Goal: Task Accomplishment & Management: Use online tool/utility

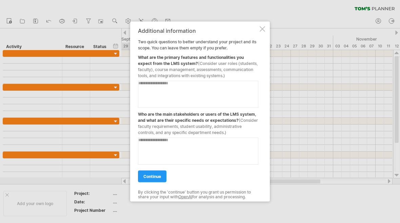
click at [181, 94] on textarea at bounding box center [198, 94] width 120 height 27
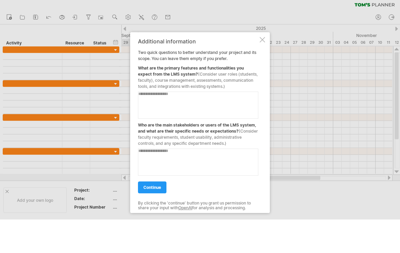
click at [167, 98] on textarea at bounding box center [198, 109] width 120 height 27
paste textarea "**********"
type textarea "**********"
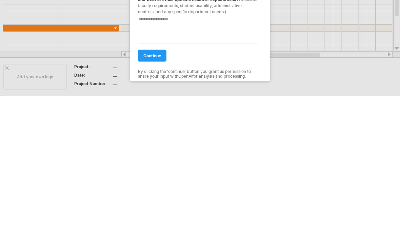
scroll to position [9, 0]
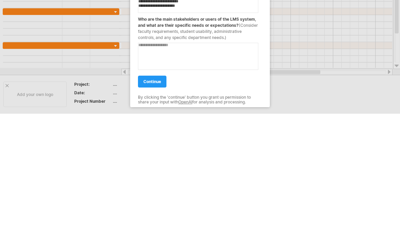
click at [219, 143] on textarea at bounding box center [198, 156] width 120 height 27
click at [171, 143] on textarea at bounding box center [198, 156] width 120 height 27
paste textarea "**********"
type textarea "**********"
click at [157, 179] on span "continue" at bounding box center [152, 181] width 18 height 5
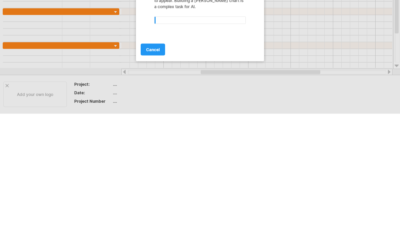
scroll to position [0, 0]
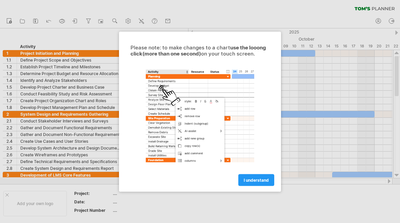
click at [259, 181] on span "I understand" at bounding box center [255, 179] width 25 height 5
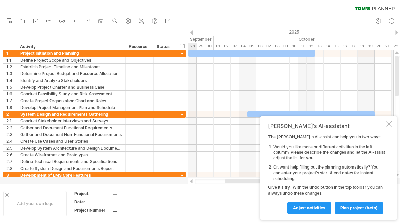
click at [363, 209] on span "plan project (beta)" at bounding box center [358, 208] width 37 height 5
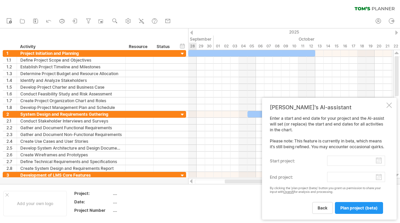
click at [359, 166] on input "start project:" at bounding box center [356, 161] width 58 height 10
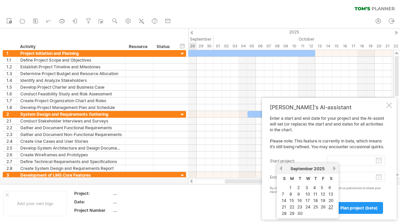
click at [283, 214] on link "28" at bounding box center [284, 213] width 6 height 6
type input "********"
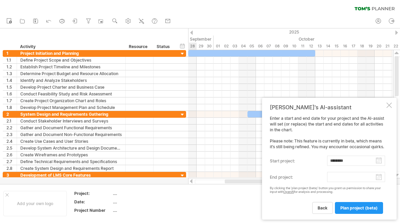
click at [359, 177] on body "progress(100%) Trying to reach [DOMAIN_NAME] Connected again... 0% clear filter…" at bounding box center [200, 112] width 400 height 225
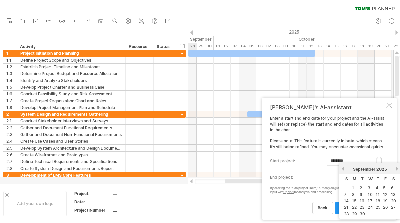
click at [393, 168] on div "[DATE]" at bounding box center [369, 169] width 49 height 5
click at [398, 169] on link "next" at bounding box center [396, 168] width 5 height 5
click at [395, 170] on link "next" at bounding box center [396, 168] width 5 height 5
click at [392, 169] on div "[DATE]" at bounding box center [369, 169] width 49 height 5
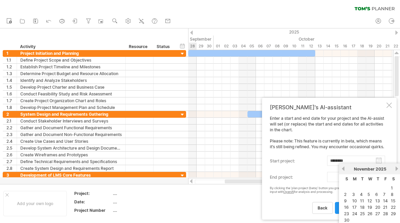
click at [396, 168] on link "next" at bounding box center [396, 168] width 5 height 5
click at [347, 215] on link "28" at bounding box center [346, 214] width 6 height 6
type input "********"
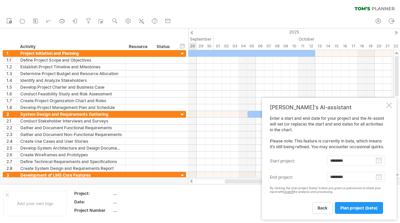
click at [365, 209] on span "plan project (beta)" at bounding box center [358, 208] width 37 height 5
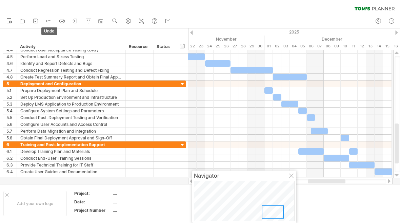
click at [46, 22] on icon at bounding box center [48, 20] width 7 height 7
click at [48, 21] on icon at bounding box center [48, 20] width 7 height 7
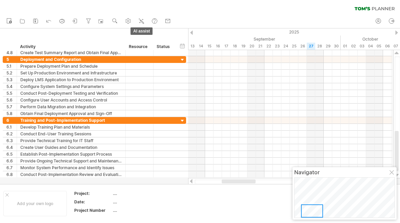
click at [145, 20] on icon at bounding box center [141, 21] width 7 height 7
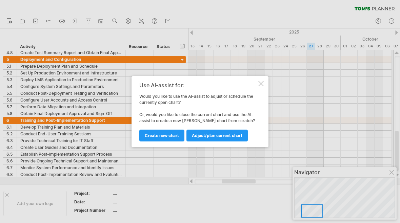
click at [231, 136] on span "Adjust/plan current chart" at bounding box center [217, 135] width 50 height 5
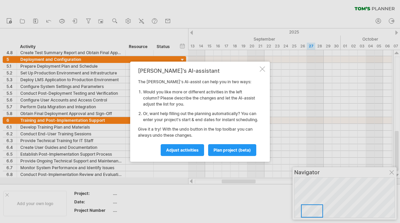
click at [234, 151] on span "plan project (beta)" at bounding box center [231, 150] width 37 height 5
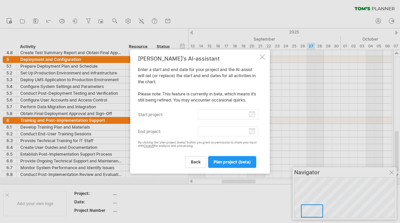
click at [195, 164] on span "back" at bounding box center [196, 162] width 10 height 5
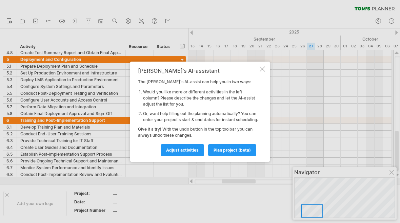
click at [194, 153] on span "Adjust activities" at bounding box center [182, 150] width 33 height 5
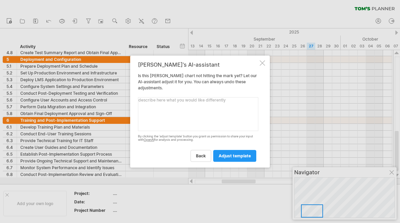
click at [210, 113] on textarea at bounding box center [198, 114] width 120 height 34
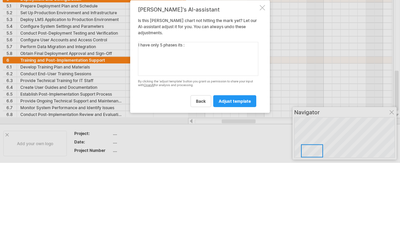
click at [155, 102] on textarea "I have only 5 phases its :" at bounding box center [198, 119] width 120 height 34
paste textarea "1. Project Planning 2. System Design 3. Development 4. Testing & Deployment 5. …"
type textarea "I have only 5 phases its : 1. Project Planning 2. System Design 3. Development …"
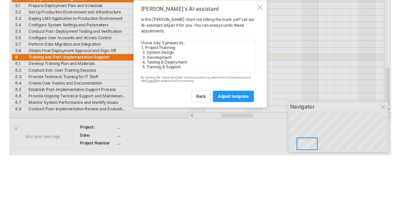
scroll to position [61, 0]
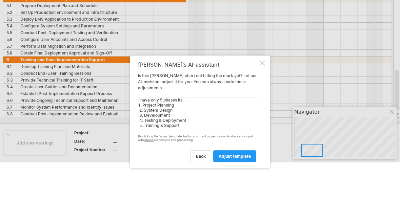
click at [242, 156] on span "adjust template" at bounding box center [234, 155] width 32 height 5
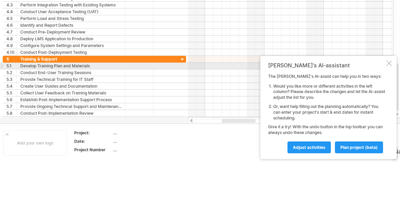
click at [391, 66] on div at bounding box center [388, 63] width 5 height 5
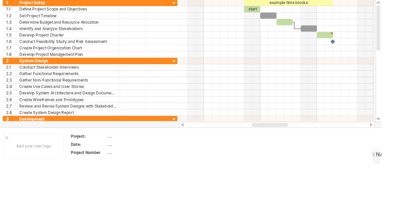
scroll to position [0, 0]
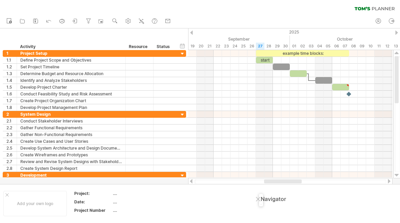
click at [261, 200] on div "Navigator" at bounding box center [260, 199] width 1 height 7
click at [260, 198] on div at bounding box center [258, 199] width 5 height 5
click at [142, 19] on icon at bounding box center [141, 21] width 7 height 7
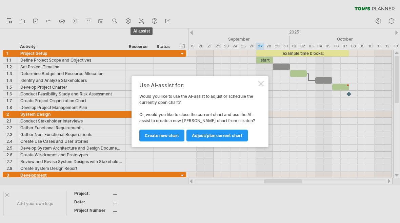
click at [226, 133] on link "Adjust/plan current chart" at bounding box center [216, 136] width 61 height 12
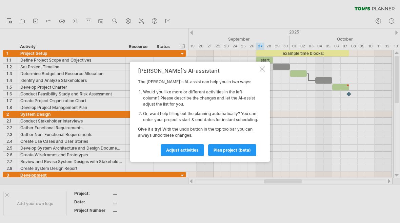
click at [238, 153] on span "plan project (beta)" at bounding box center [231, 150] width 37 height 5
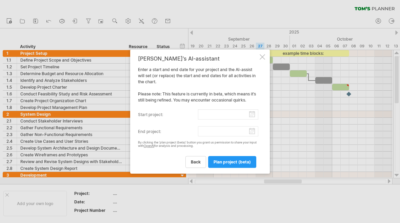
click at [238, 115] on input "start project:" at bounding box center [228, 114] width 61 height 10
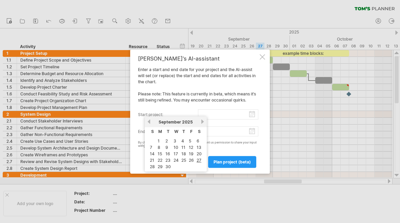
click at [152, 165] on link "28" at bounding box center [152, 167] width 6 height 6
type input "********"
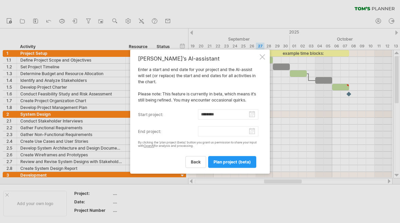
click at [237, 129] on input "end project:" at bounding box center [228, 131] width 61 height 10
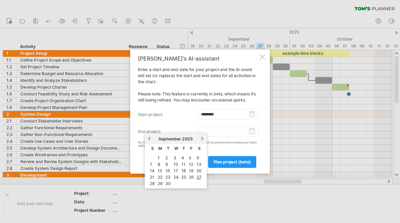
click at [204, 138] on link "next" at bounding box center [202, 138] width 5 height 5
click at [202, 140] on link "next" at bounding box center [202, 138] width 5 height 5
click at [203, 137] on link "next" at bounding box center [202, 138] width 5 height 5
click at [151, 183] on link "28" at bounding box center [152, 184] width 6 height 6
type input "********"
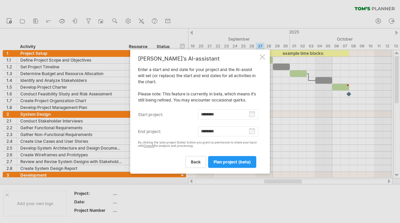
click at [236, 160] on span "plan project (beta)" at bounding box center [231, 162] width 37 height 5
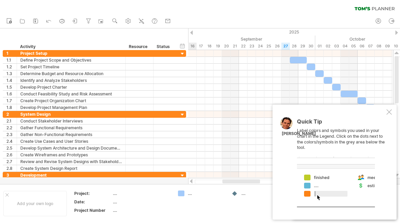
click at [388, 112] on div at bounding box center [388, 111] width 5 height 5
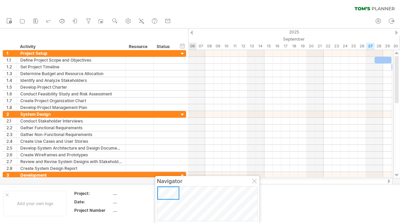
click at [143, 19] on icon at bounding box center [141, 21] width 7 height 7
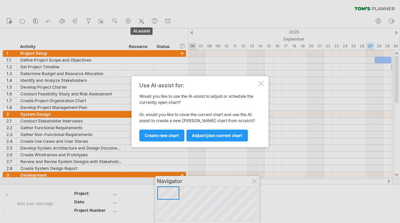
click at [215, 133] on link "Adjust/plan current chart" at bounding box center [216, 136] width 61 height 12
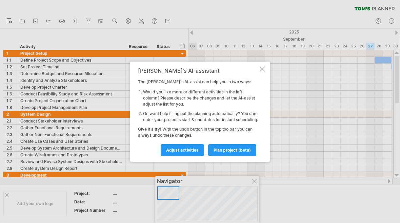
click at [182, 153] on span "Adjust activities" at bounding box center [182, 150] width 33 height 5
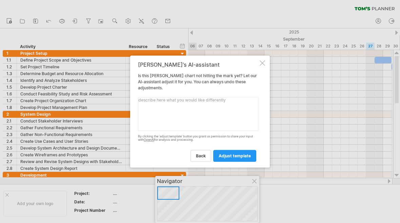
click at [204, 118] on textarea at bounding box center [198, 114] width 120 height 34
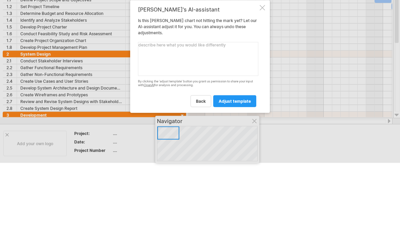
click at [193, 102] on textarea at bounding box center [198, 119] width 120 height 34
paste textarea "Make sure dependencies are set correctly: • Development starts after design is …"
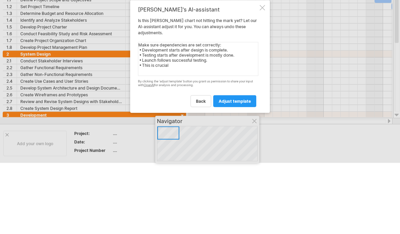
type textarea "Make sure dependencies are set correctly: • Development starts after design is …"
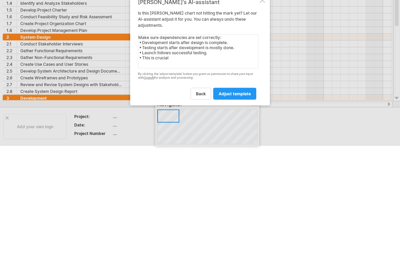
click at [247, 168] on span "adjust template" at bounding box center [234, 170] width 32 height 5
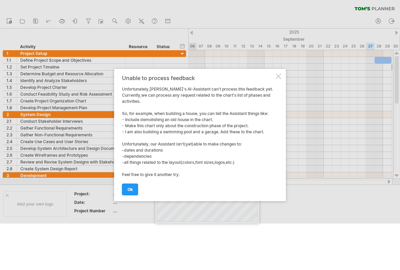
click at [130, 187] on span "ok" at bounding box center [129, 189] width 5 height 5
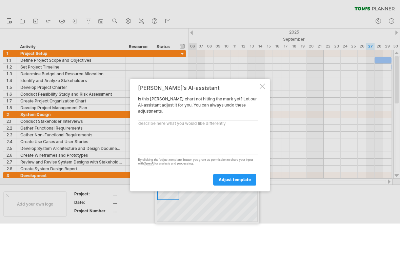
click at [266, 86] on div "[PERSON_NAME]'s AI-assistant Is this [PERSON_NAME] chart not hitting the mark y…" at bounding box center [200, 135] width 140 height 112
click at [263, 87] on div at bounding box center [261, 85] width 5 height 5
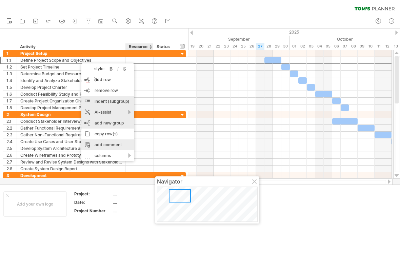
click at [129, 111] on div "AI-assist" at bounding box center [107, 112] width 53 height 11
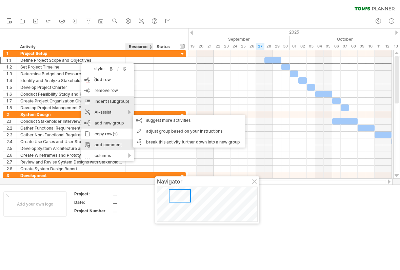
click at [45, 223] on html "progress(100%) Trying to reach [DOMAIN_NAME] Connected again... 0% clear filter…" at bounding box center [200, 112] width 400 height 225
click at [54, 223] on html "progress(100%) Trying to reach [DOMAIN_NAME] Connected again... 0% clear filter…" at bounding box center [200, 112] width 400 height 225
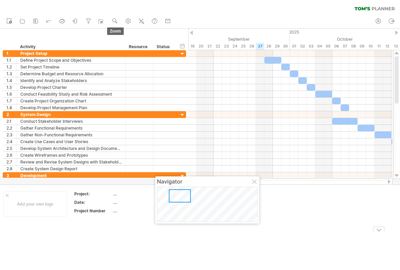
click at [114, 18] on use at bounding box center [114, 21] width 7 height 7
click at [120, 31] on span "zoom" at bounding box center [115, 30] width 17 height 7
click at [129, 19] on icon at bounding box center [128, 21] width 5 height 5
select select "*"
select select "**"
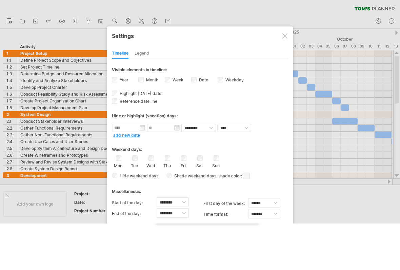
click at [173, 79] on label "Week visibility of weeknumbers Currently there is not enough space horizontally…" at bounding box center [177, 79] width 12 height 5
click at [174, 82] on label "Week visibility of weeknumbers Currently there is not enough space horizontally…" at bounding box center [177, 79] width 12 height 5
click at [171, 80] on label "Week visibility of weeknumbers Currently there is not enough space horizontally…" at bounding box center [177, 79] width 12 height 5
click at [225, 77] on label "Weekday visibility of weekday Currently there is not enough space horizontally …" at bounding box center [234, 79] width 20 height 5
click at [148, 52] on div "Legend" at bounding box center [141, 53] width 15 height 11
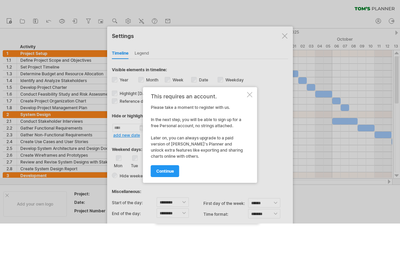
click at [252, 92] on div at bounding box center [249, 94] width 5 height 5
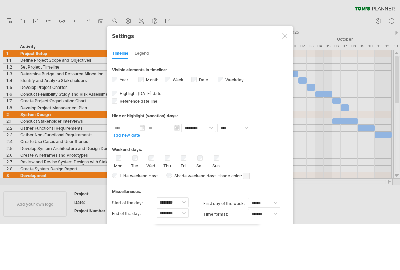
click at [284, 34] on div at bounding box center [284, 35] width 5 height 5
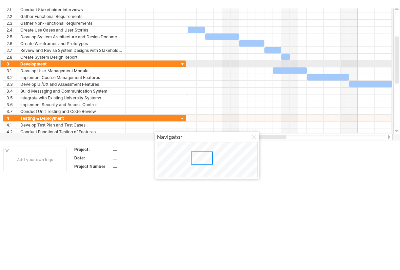
scroll to position [53, 0]
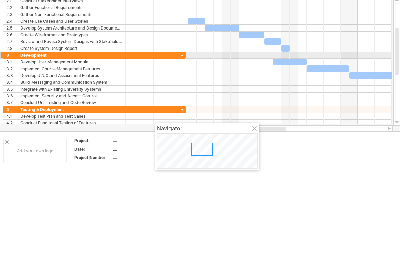
click at [266, 60] on div at bounding box center [290, 62] width 204 height 7
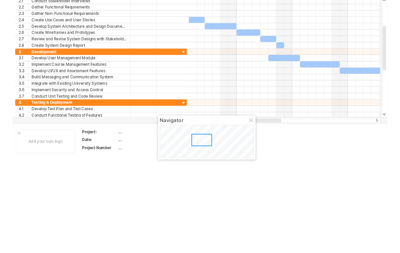
scroll to position [0, 0]
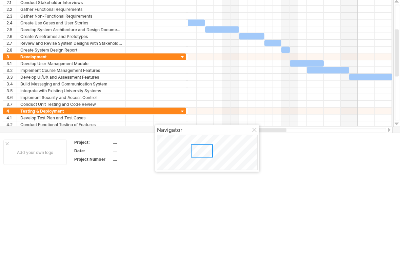
click at [319, 112] on div at bounding box center [307, 115] width 34 height 6
click at [320, 112] on div at bounding box center [307, 115] width 34 height 6
click at [321, 112] on div at bounding box center [307, 115] width 34 height 6
click at [322, 112] on div at bounding box center [307, 115] width 34 height 6
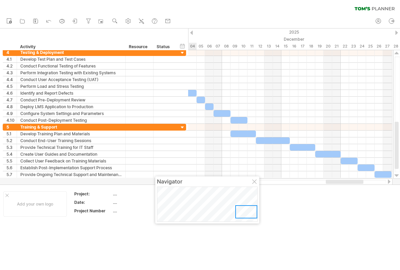
click at [242, 212] on div at bounding box center [246, 211] width 22 height 13
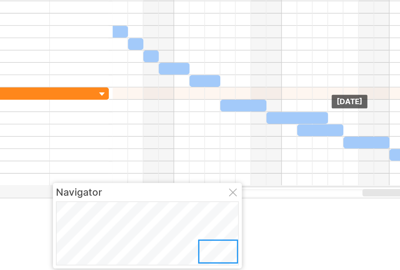
click at [305, 137] on span at bounding box center [306, 140] width 3 height 6
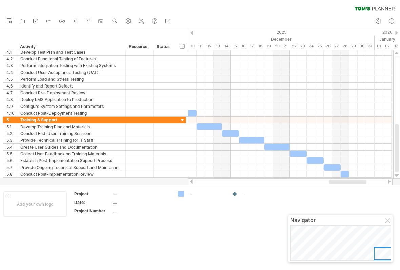
click at [241, 196] on div "...." at bounding box center [259, 194] width 37 height 6
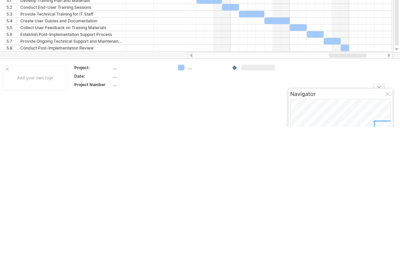
scroll to position [4, 0]
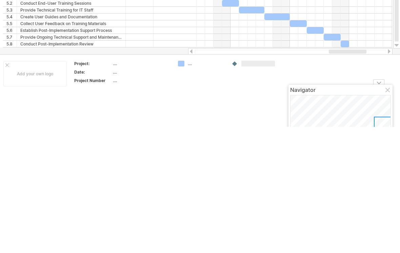
click at [245, 187] on input "text" at bounding box center [258, 190] width 34 height 6
click at [237, 187] on td at bounding box center [255, 200] width 54 height 26
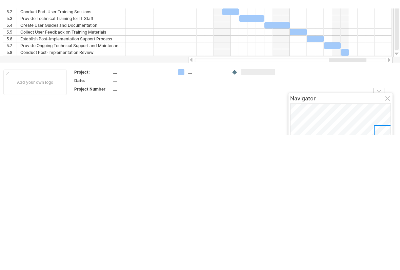
scroll to position [0, 0]
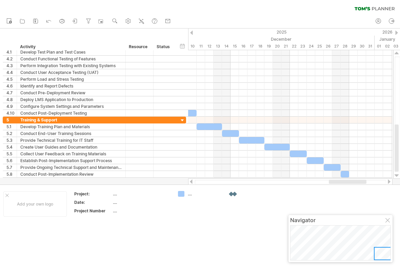
click at [232, 194] on div at bounding box center [231, 194] width 7 height 6
click at [235, 195] on div at bounding box center [234, 194] width 7 height 6
click at [235, 194] on div at bounding box center [234, 194] width 7 height 6
click at [227, 193] on td "...." at bounding box center [201, 204] width 54 height 26
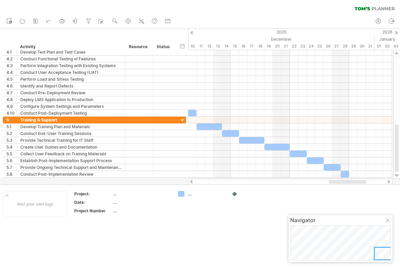
click at [236, 195] on div at bounding box center [234, 194] width 7 height 6
click at [235, 195] on div at bounding box center [234, 194] width 7 height 6
click at [234, 194] on div at bounding box center [234, 194] width 7 height 6
click at [233, 191] on div at bounding box center [231, 194] width 7 height 6
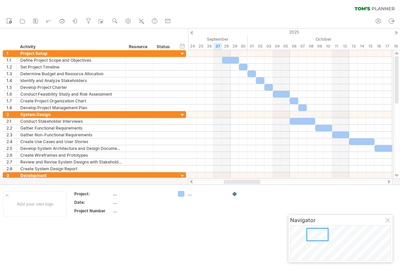
click at [74, 21] on icon at bounding box center [75, 21] width 7 height 7
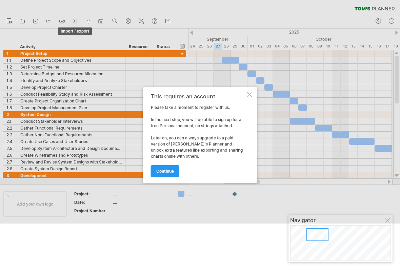
click at [251, 96] on div at bounding box center [249, 94] width 5 height 5
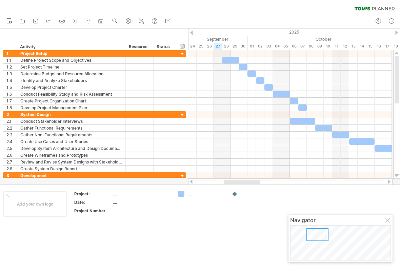
click at [246, 124] on div at bounding box center [290, 121] width 204 height 7
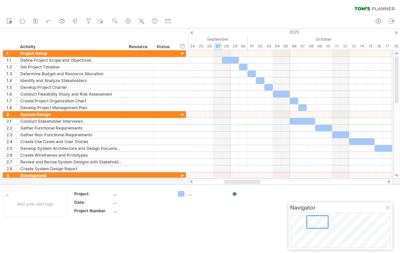
click at [244, 67] on div at bounding box center [243, 67] width 8 height 6
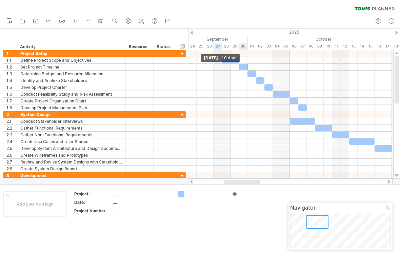
click at [240, 69] on div at bounding box center [243, 67] width 8 height 6
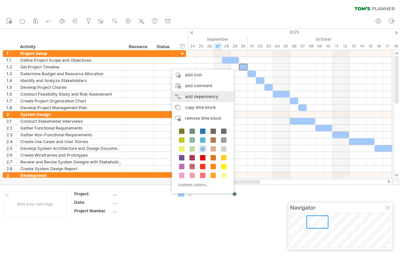
click at [213, 98] on div "add dependency You can use dependencies when you require tasks to be done in a …" at bounding box center [203, 96] width 62 height 11
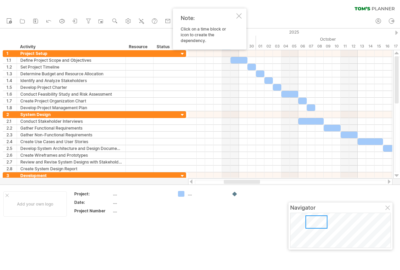
click at [239, 18] on div at bounding box center [238, 15] width 5 height 5
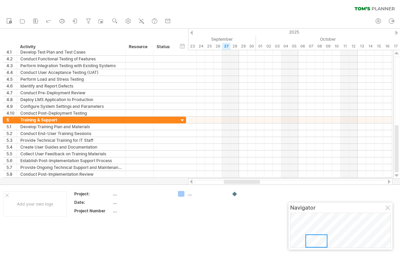
click at [100, 24] on div at bounding box center [101, 21] width 7 height 7
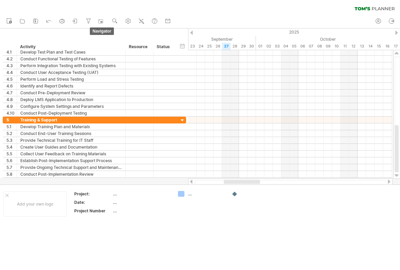
click at [100, 22] on rect at bounding box center [100, 21] width 7 height 7
click at [102, 24] on div at bounding box center [101, 21] width 7 height 7
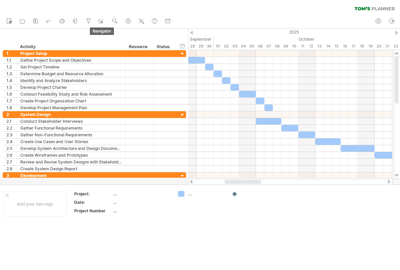
click at [99, 24] on div at bounding box center [101, 21] width 7 height 7
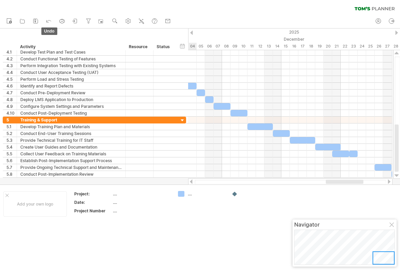
click at [49, 23] on icon at bounding box center [48, 20] width 7 height 7
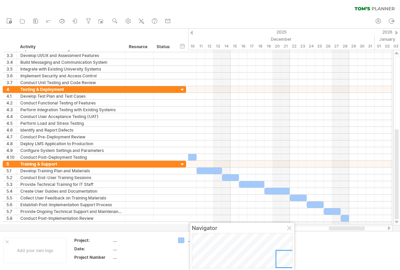
click at [292, 223] on div at bounding box center [289, 228] width 5 height 5
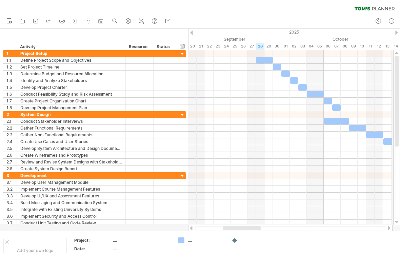
click at [302, 86] on div at bounding box center [302, 87] width 8 height 6
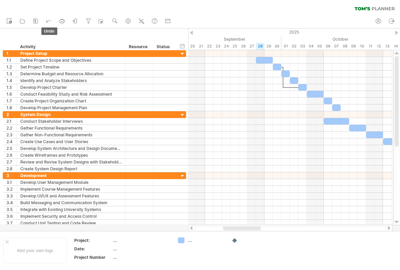
click at [51, 21] on icon at bounding box center [48, 20] width 7 height 7
click at [50, 21] on icon at bounding box center [48, 20] width 7 height 7
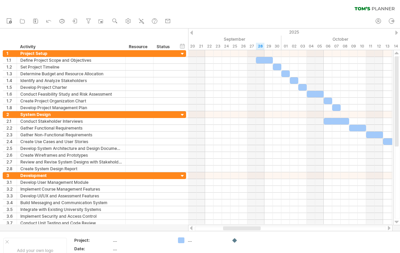
click at [303, 88] on div at bounding box center [302, 87] width 8 height 6
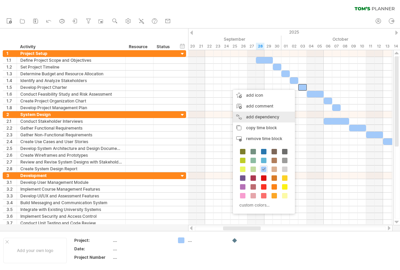
click at [275, 116] on div "add dependency You can use dependencies when you require tasks to be done in a …" at bounding box center [264, 116] width 62 height 11
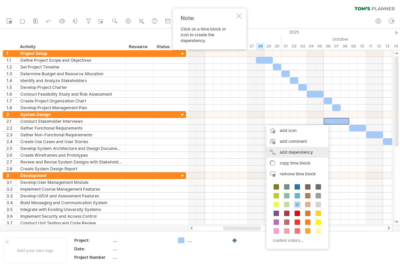
click at [303, 151] on div "add dependency You can use dependencies when you require tasks to be done in a …" at bounding box center [297, 152] width 62 height 11
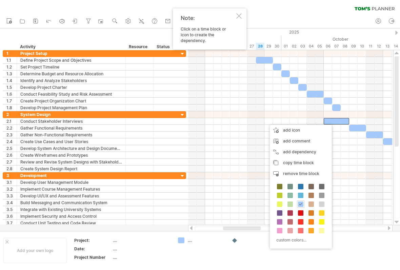
click at [340, 121] on div at bounding box center [335, 121] width 25 height 6
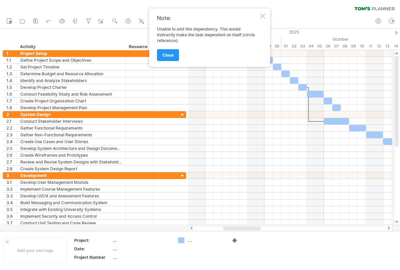
click at [263, 18] on div at bounding box center [262, 15] width 5 height 5
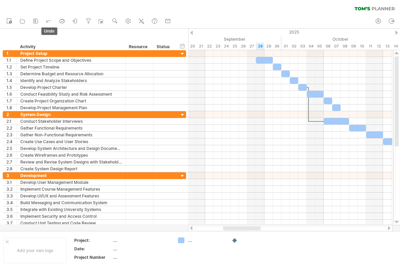
click at [49, 20] on icon at bounding box center [48, 20] width 7 height 7
click at [48, 21] on icon at bounding box center [49, 21] width 4 height 2
click at [51, 20] on icon at bounding box center [48, 20] width 7 height 7
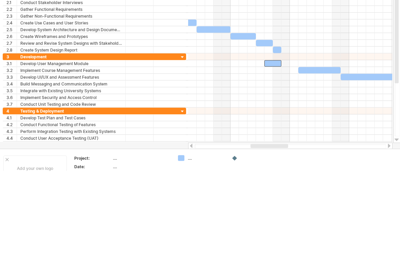
click at [279, 142] on div at bounding box center [272, 145] width 17 height 6
click at [278, 142] on div at bounding box center [272, 145] width 17 height 6
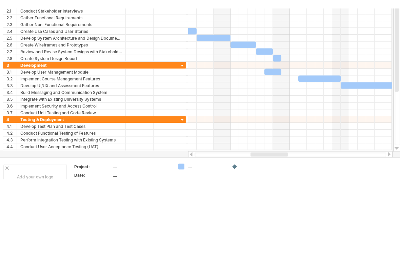
scroll to position [82, 0]
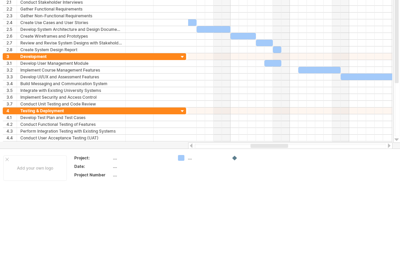
click at [292, 67] on div at bounding box center [290, 63] width 204 height 7
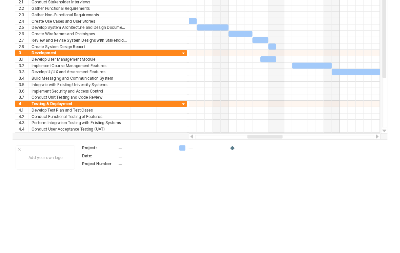
scroll to position [0, 0]
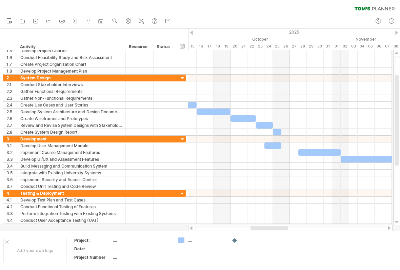
click at [278, 62] on div at bounding box center [290, 64] width 204 height 7
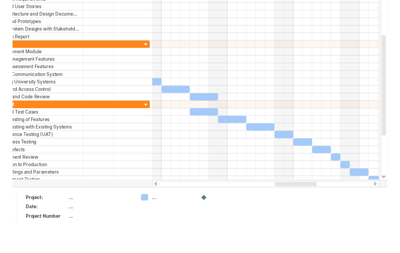
scroll to position [28, 0]
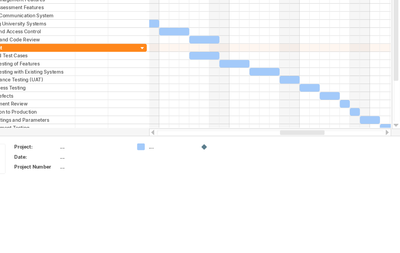
click at [247, 139] on div at bounding box center [259, 142] width 25 height 6
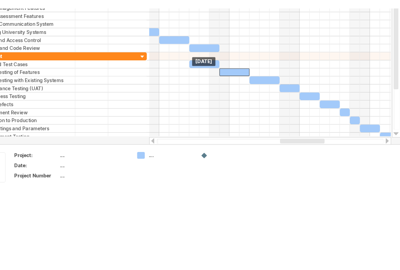
scroll to position [91, 0]
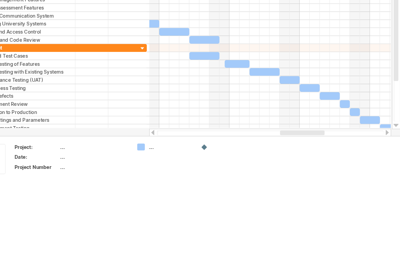
click at [199, 103] on div at bounding box center [290, 106] width 204 height 7
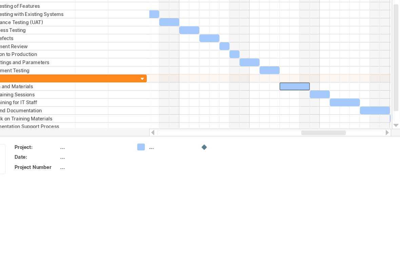
click at [297, 94] on span at bounding box center [298, 97] width 3 height 6
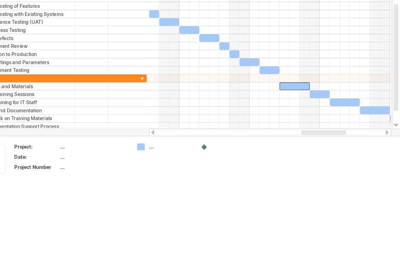
click at [298, 94] on div at bounding box center [310, 97] width 25 height 6
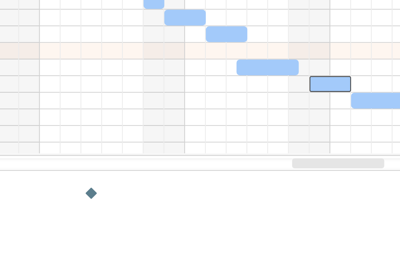
click at [318, 94] on span at bounding box center [319, 97] width 3 height 6
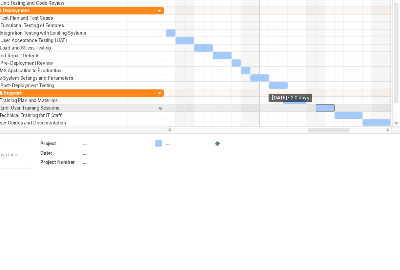
click at [322, 113] on span at bounding box center [323, 116] width 3 height 6
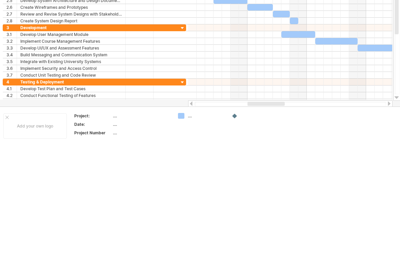
scroll to position [0, 0]
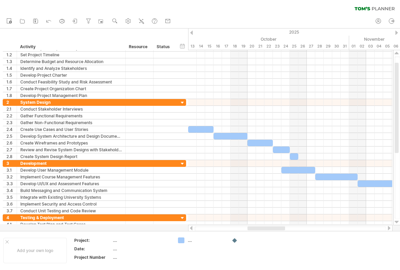
click at [197, 166] on div at bounding box center [290, 163] width 204 height 7
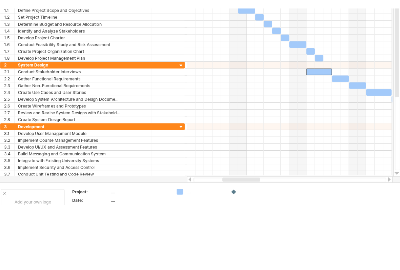
scroll to position [58, 0]
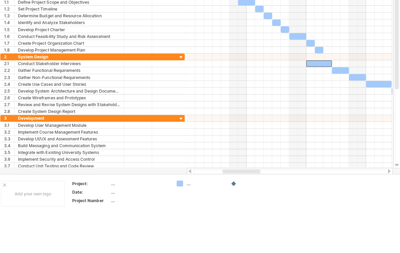
click at [323, 63] on div at bounding box center [318, 63] width 25 height 6
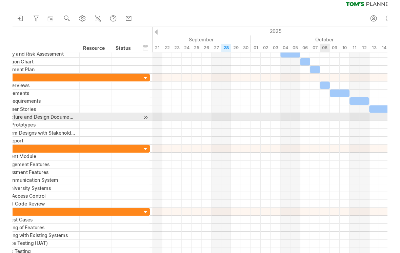
scroll to position [0, 0]
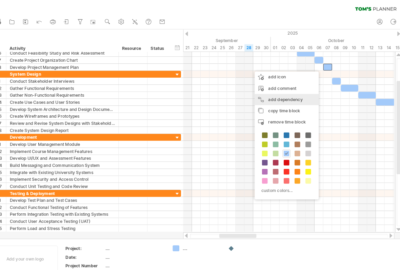
click at [289, 98] on div "add dependency You can use dependencies when you require tasks to be done in a …" at bounding box center [288, 96] width 62 height 11
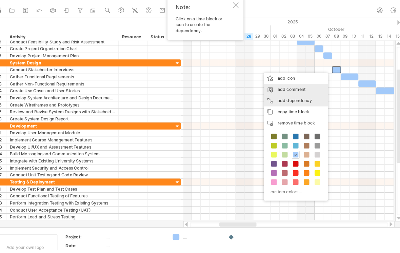
click at [298, 103] on div "add dependency You can use dependencies when you require tasks to be done in a …" at bounding box center [297, 108] width 62 height 11
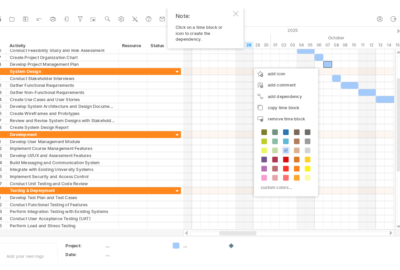
scroll to position [11, 0]
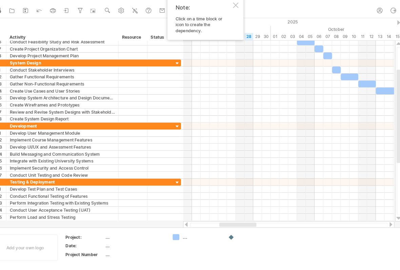
click at [317, 94] on div at bounding box center [290, 94] width 204 height 7
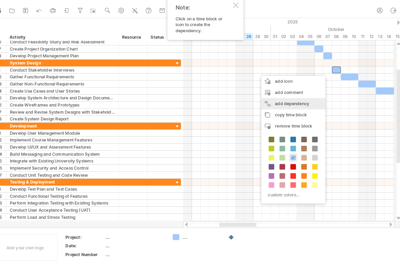
click at [294, 102] on div "add dependency You can use dependencies when you require tasks to be done in a …" at bounding box center [294, 100] width 62 height 11
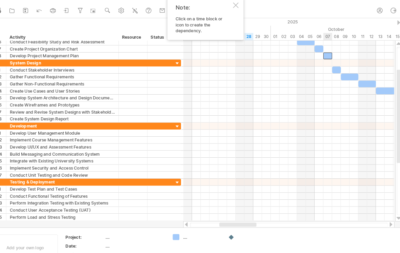
click at [323, 55] on div at bounding box center [327, 54] width 8 height 6
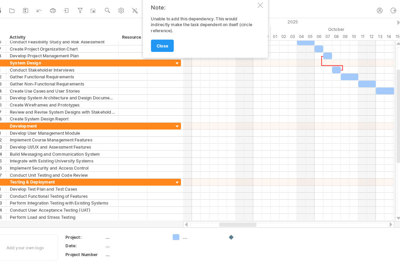
click at [157, 47] on link "close" at bounding box center [168, 44] width 22 height 12
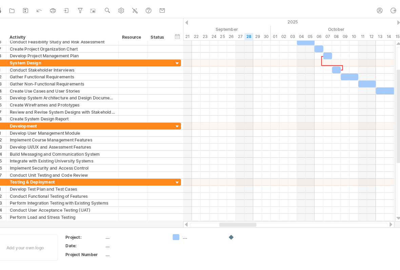
click at [45, 8] on icon at bounding box center [48, 9] width 7 height 7
click at [45, 9] on icon at bounding box center [48, 9] width 7 height 7
click at [45, 11] on icon at bounding box center [48, 9] width 7 height 7
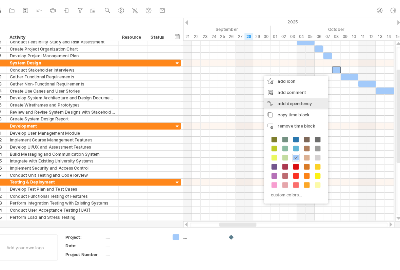
click at [294, 100] on div "add dependency You can use dependencies when you require tasks to be done in a …" at bounding box center [297, 100] width 62 height 11
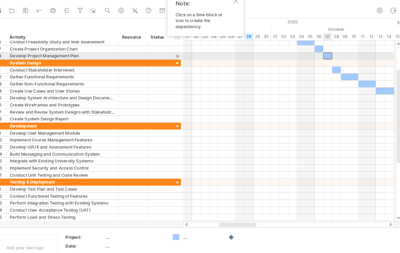
click at [323, 52] on div at bounding box center [327, 54] width 8 height 6
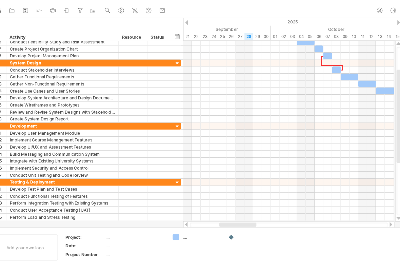
click at [34, 4] on ul "new open" at bounding box center [88, 10] width 171 height 14
click at [45, 9] on icon at bounding box center [48, 9] width 7 height 7
click at [45, 8] on icon at bounding box center [48, 9] width 7 height 7
click at [44, 12] on link "undo" at bounding box center [49, 10] width 10 height 9
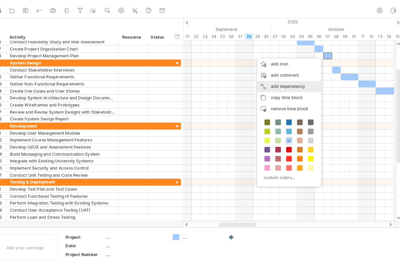
click at [291, 82] on div "add dependency You can use dependencies when you require tasks to be done in a …" at bounding box center [290, 83] width 62 height 11
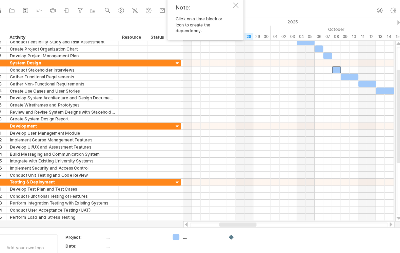
click at [332, 68] on div at bounding box center [336, 67] width 8 height 6
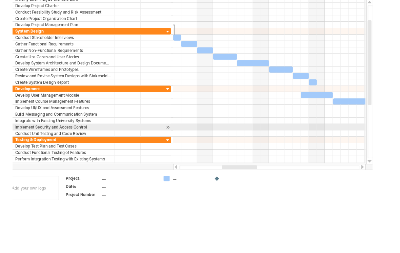
scroll to position [49, 0]
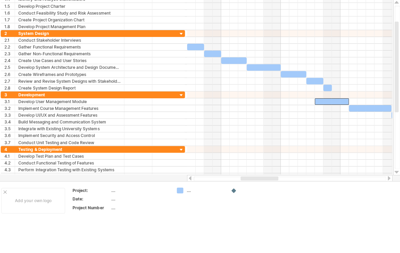
click at [317, 101] on div at bounding box center [332, 102] width 34 height 6
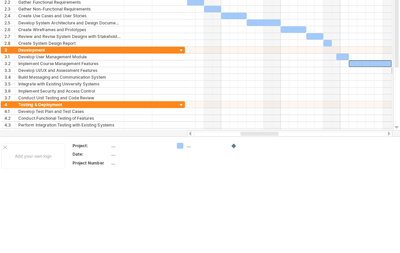
click at [350, 105] on div at bounding box center [370, 108] width 42 height 6
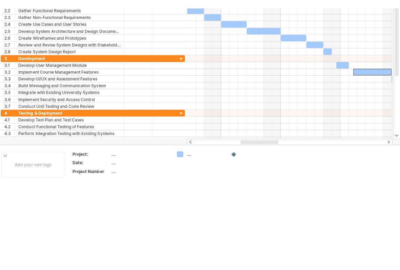
scroll to position [95, 0]
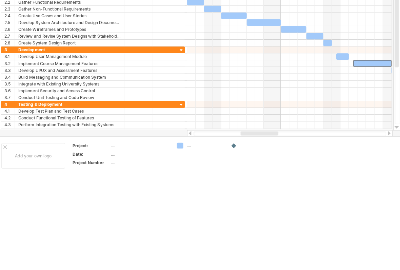
click at [347, 56] on span at bounding box center [348, 56] width 3 height 6
click at [341, 55] on div at bounding box center [342, 56] width 13 height 6
click at [341, 54] on div at bounding box center [342, 56] width 13 height 6
click at [341, 53] on div at bounding box center [342, 56] width 13 height 6
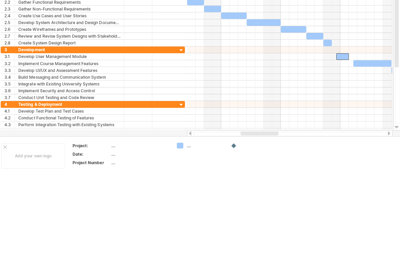
click at [342, 53] on div at bounding box center [342, 56] width 13 height 6
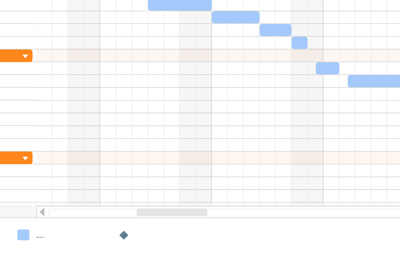
click at [336, 53] on div at bounding box center [342, 56] width 13 height 6
click at [188, 60] on div at bounding box center [290, 63] width 204 height 7
click at [336, 53] on div at bounding box center [342, 56] width 13 height 6
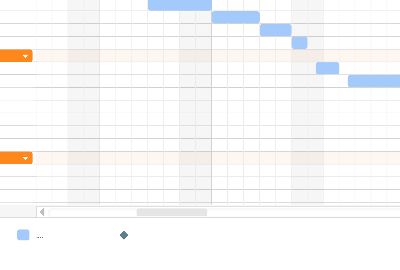
click at [336, 53] on div at bounding box center [342, 56] width 13 height 6
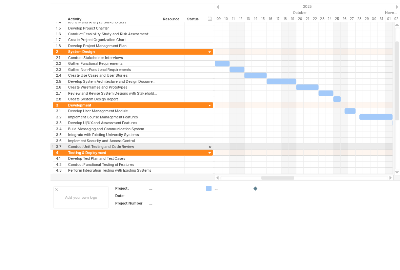
scroll to position [65, 0]
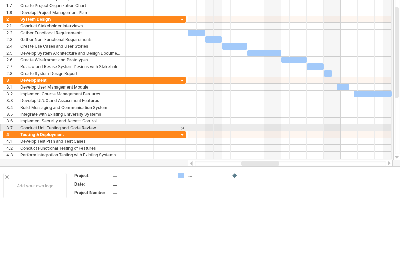
click at [291, 206] on html "progress(100%) Trying to reach [DOMAIN_NAME] Connected again... 0% clear filter…" at bounding box center [200, 70] width 400 height 271
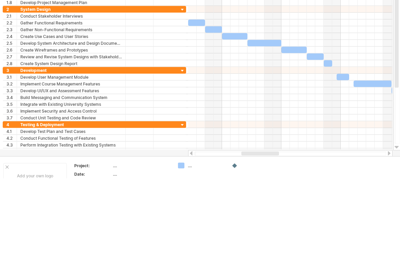
click at [328, 135] on div at bounding box center [327, 138] width 8 height 6
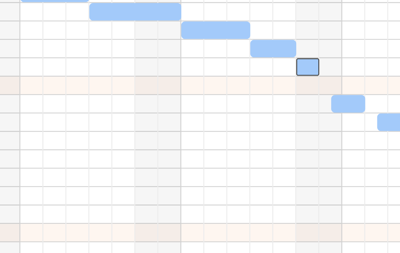
click at [323, 135] on div at bounding box center [327, 138] width 8 height 6
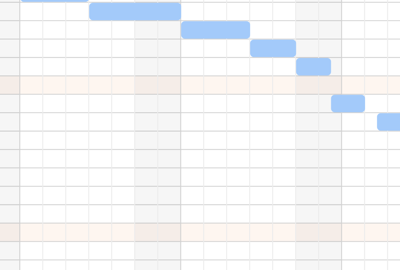
click at [336, 148] on div at bounding box center [342, 151] width 13 height 6
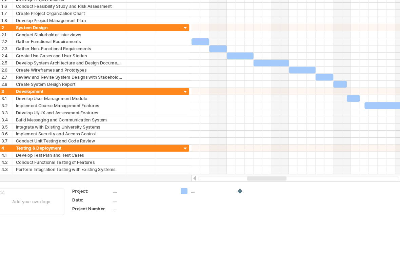
scroll to position [53, 0]
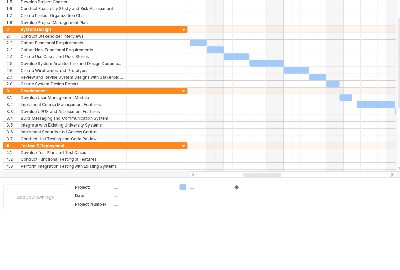
click at [303, 218] on html "progress(100%) Trying to reach [DOMAIN_NAME] Connected again... 0% clear filter…" at bounding box center [200, 82] width 400 height 271
click at [344, 96] on div at bounding box center [342, 99] width 13 height 6
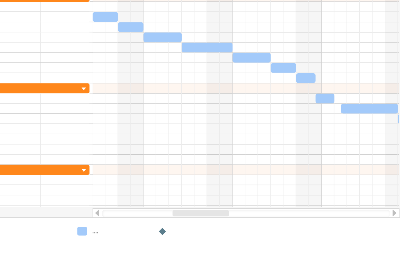
click at [336, 96] on div at bounding box center [342, 99] width 13 height 6
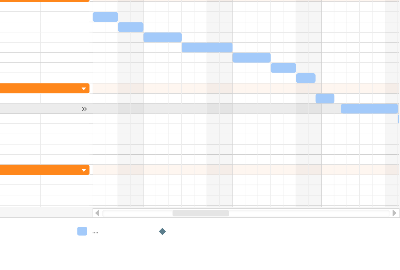
click at [353, 103] on div at bounding box center [372, 106] width 38 height 6
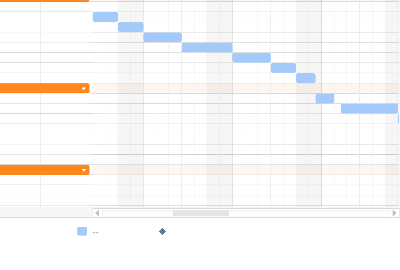
click at [236, 103] on div at bounding box center [290, 106] width 204 height 7
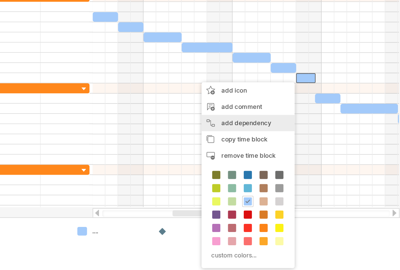
click at [260, 110] on div "add dependency You can use dependencies when you require tasks to be done in a …" at bounding box center [291, 115] width 62 height 11
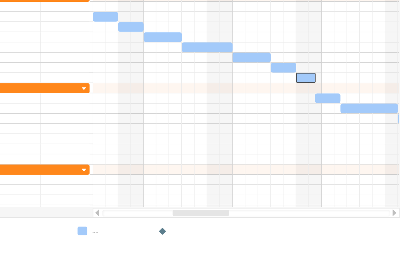
click at [323, 82] on div at bounding box center [329, 85] width 13 height 6
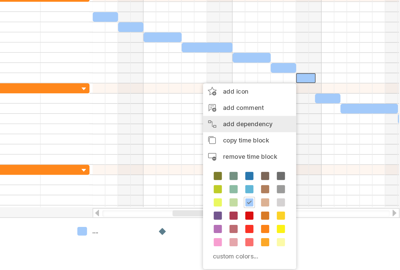
click at [261, 111] on div "add dependency You can use dependencies when you require tasks to be done in a …" at bounding box center [292, 116] width 62 height 11
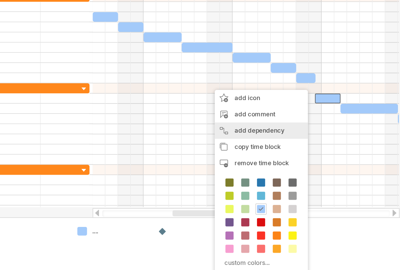
click at [269, 115] on div "add dependency You can use dependencies when you require tasks to be done in a …" at bounding box center [300, 120] width 62 height 11
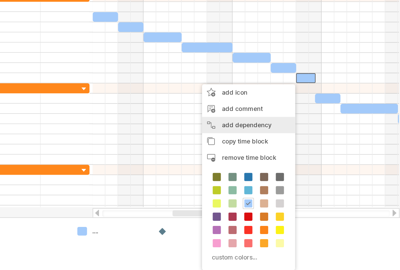
click at [261, 111] on div "add dependency You can use dependencies when you require tasks to be done in a …" at bounding box center [292, 116] width 62 height 11
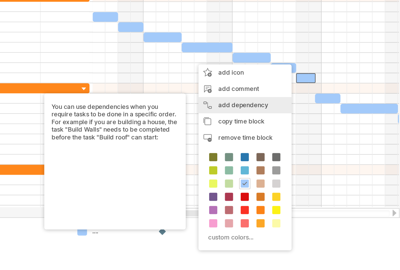
click at [258, 98] on div "add dependency You can use dependencies when you require tasks to be done in a …" at bounding box center [289, 103] width 62 height 11
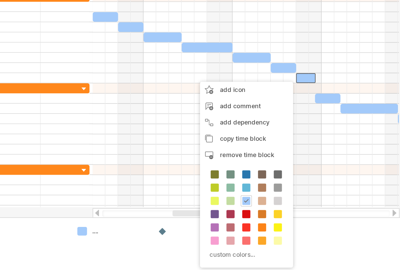
click at [323, 82] on div at bounding box center [329, 85] width 13 height 6
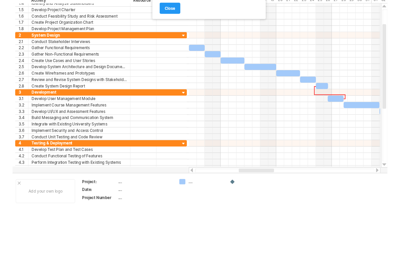
scroll to position [0, 0]
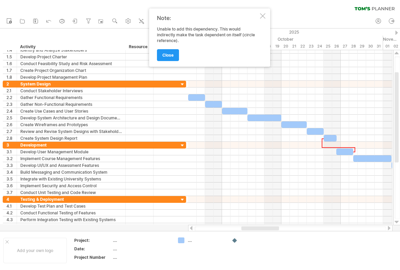
click at [169, 52] on span "close" at bounding box center [167, 54] width 11 height 5
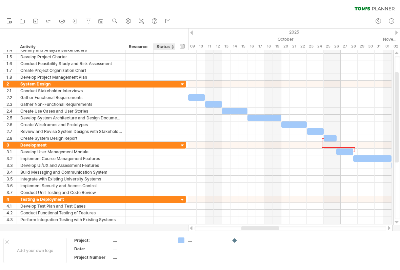
click at [51, 20] on icon at bounding box center [48, 20] width 7 height 7
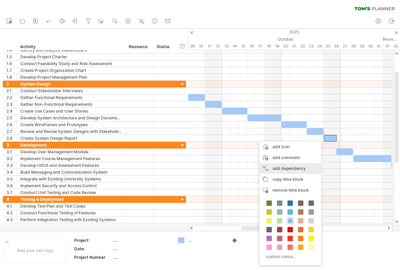
click at [308, 169] on div "add dependency You can use dependencies when you require tasks to be done in a …" at bounding box center [290, 168] width 62 height 11
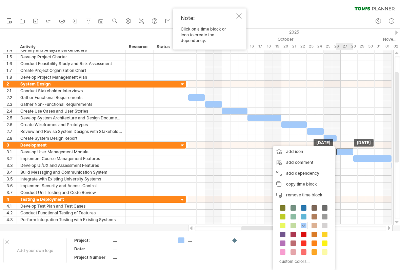
click at [343, 152] on div at bounding box center [344, 151] width 17 height 6
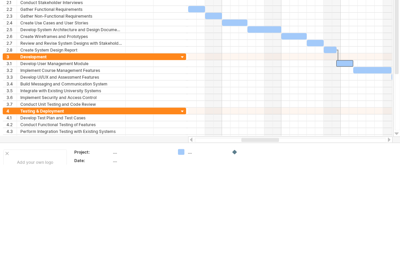
click at [343, 148] on div at bounding box center [344, 151] width 17 height 6
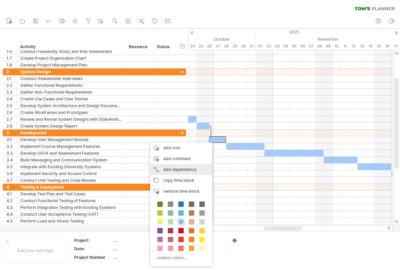
click at [198, 170] on div "add dependency You can use dependencies when you require tasks to be done in a …" at bounding box center [181, 169] width 62 height 11
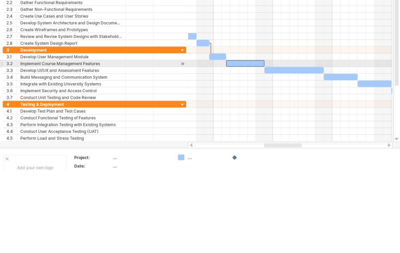
click at [245, 143] on div at bounding box center [245, 146] width 38 height 6
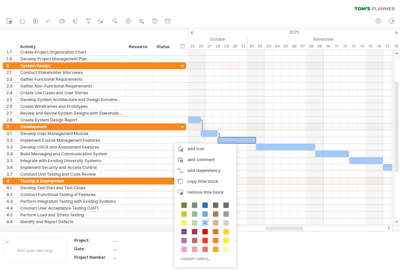
click at [219, 171] on div "add dependency You can use dependencies when you require tasks to be done in a …" at bounding box center [205, 170] width 62 height 11
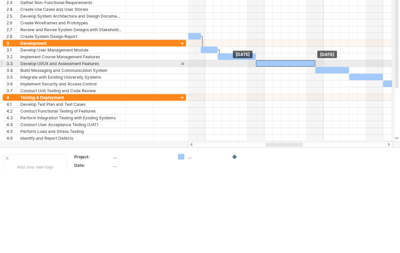
click at [274, 144] on div at bounding box center [285, 147] width 59 height 6
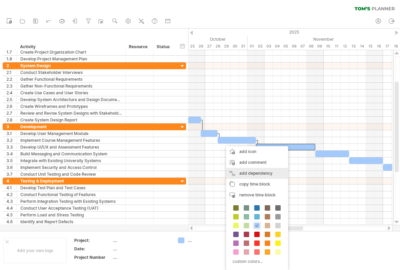
click at [268, 173] on div "add dependency You can use dependencies when you require tasks to be done in a …" at bounding box center [257, 173] width 62 height 11
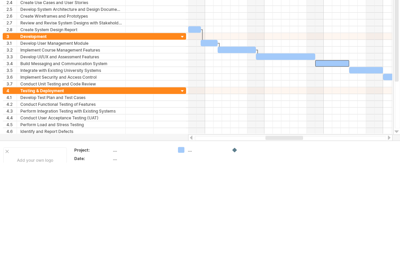
click at [333, 150] on div at bounding box center [332, 153] width 34 height 6
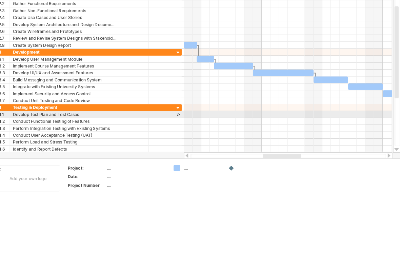
scroll to position [76, 0]
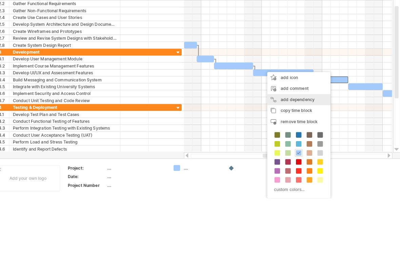
click at [310, 98] on div "add dependency You can use dependencies when you require tasks to be done in a …" at bounding box center [301, 97] width 62 height 11
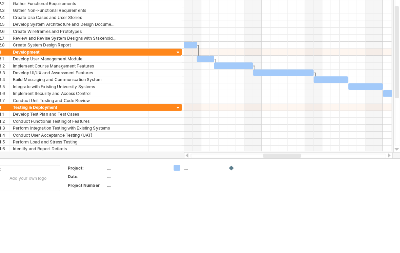
click at [363, 85] on div at bounding box center [366, 85] width 34 height 6
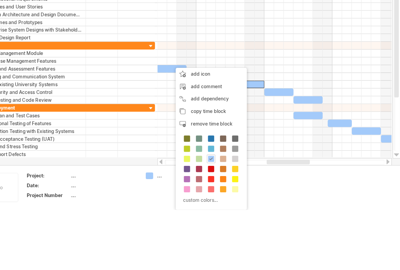
click at [204, 92] on div "add dependency You can use dependencies when you require tasks to be done in a …" at bounding box center [235, 97] width 62 height 11
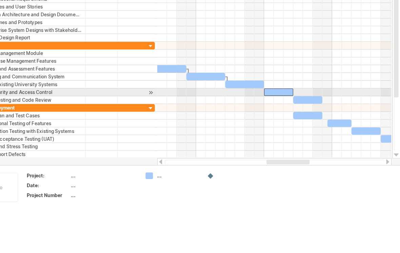
click at [281, 88] on div at bounding box center [293, 91] width 25 height 6
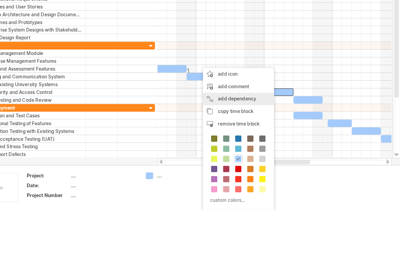
click at [228, 92] on div "add dependency You can use dependencies when you require tasks to be done in a …" at bounding box center [259, 97] width 62 height 11
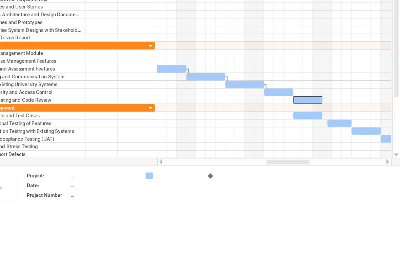
click at [306, 95] on div at bounding box center [318, 98] width 25 height 6
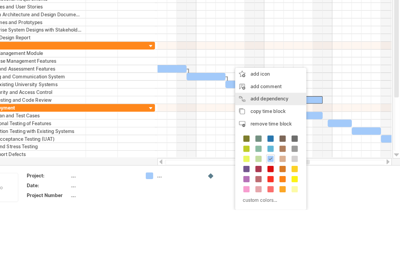
click at [256, 92] on div "add dependency You can use dependencies when you require tasks to be done in a …" at bounding box center [287, 97] width 62 height 11
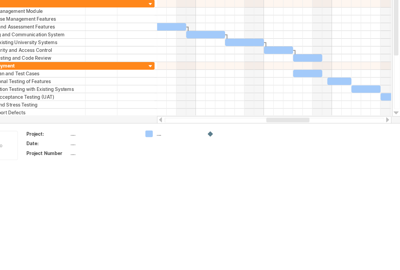
scroll to position [108, 0]
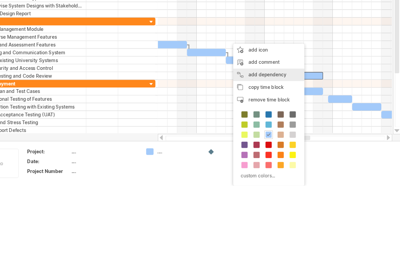
click at [254, 65] on div "add dependency You can use dependencies when you require tasks to be done in a …" at bounding box center [285, 65] width 62 height 11
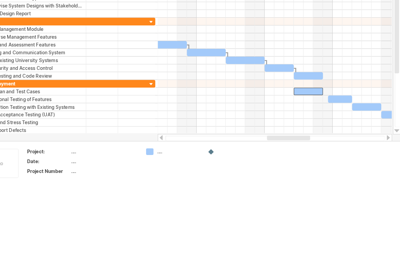
click at [306, 81] on div at bounding box center [318, 80] width 25 height 6
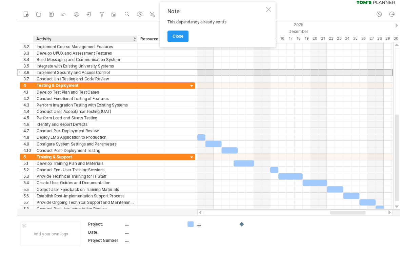
scroll to position [0, 0]
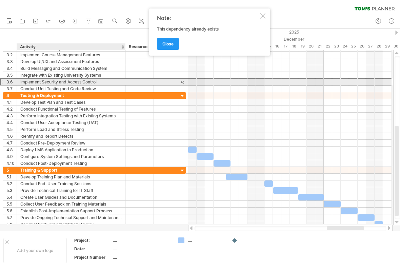
click at [48, 21] on icon at bounding box center [48, 20] width 7 height 7
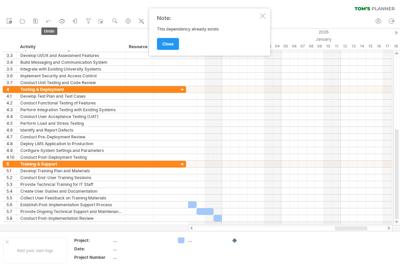
click at [167, 43] on span "close" at bounding box center [167, 43] width 11 height 5
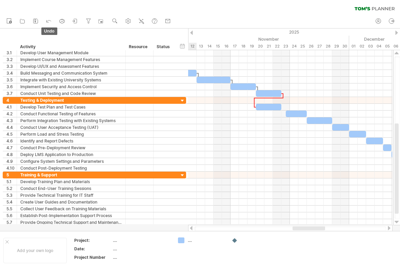
click at [51, 20] on icon at bounding box center [48, 20] width 7 height 7
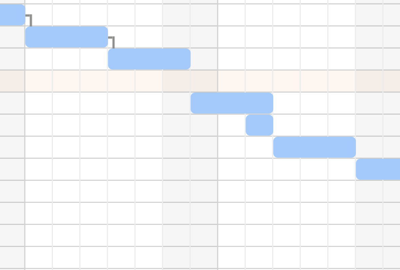
click at [280, 105] on span at bounding box center [281, 108] width 3 height 6
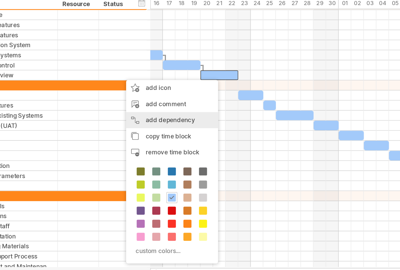
click at [172, 120] on div "add dependency You can use dependencies when you require tasks to be done in a …" at bounding box center [203, 125] width 62 height 11
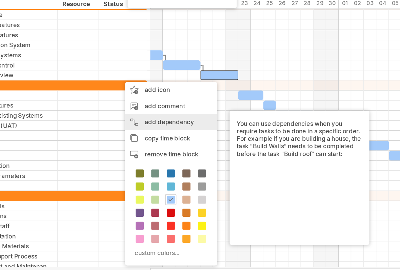
click at [171, 121] on div "add dependency You can use dependencies when you require tasks to be done in a …" at bounding box center [202, 126] width 62 height 11
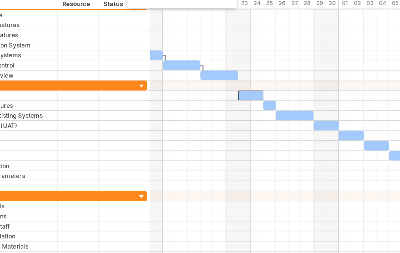
click at [247, 105] on div at bounding box center [255, 108] width 17 height 6
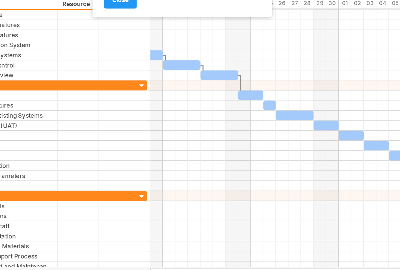
click at [244, 207] on div at bounding box center [290, 210] width 204 height 7
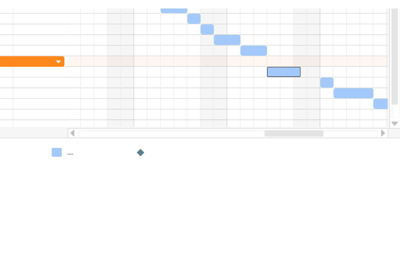
scroll to position [67, 0]
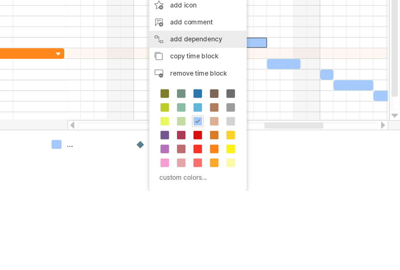
click at [240, 100] on div "add dependency You can use dependencies when you require tasks to be done in a …" at bounding box center [271, 105] width 62 height 11
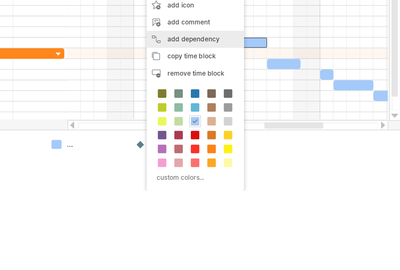
click at [238, 100] on div "add dependency You can use dependencies when you require tasks to be done in a …" at bounding box center [269, 105] width 62 height 11
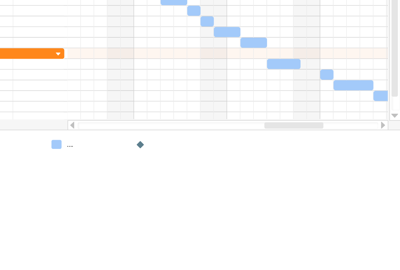
click at [315, 118] on div at bounding box center [325, 121] width 21 height 6
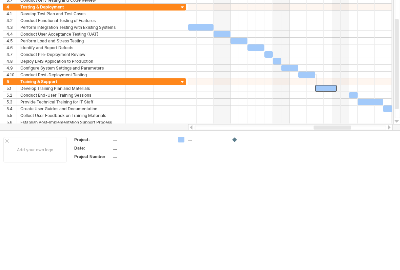
scroll to position [0, 0]
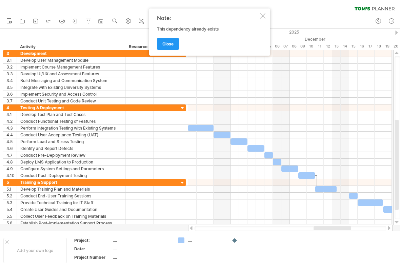
click at [262, 18] on div at bounding box center [262, 15] width 5 height 5
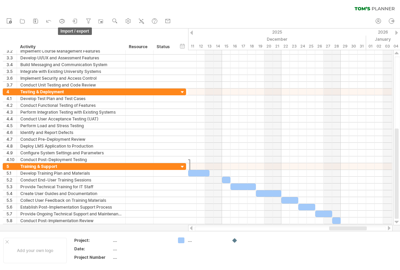
click at [76, 19] on icon at bounding box center [75, 21] width 3 height 4
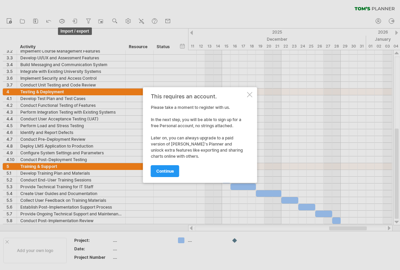
click at [169, 169] on span "continue" at bounding box center [165, 170] width 18 height 5
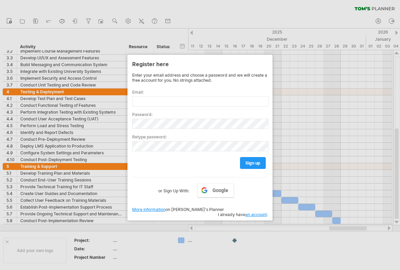
click at [313, 111] on div at bounding box center [200, 135] width 400 height 270
click at [309, 111] on div at bounding box center [200, 135] width 400 height 270
click at [33, 33] on div at bounding box center [200, 135] width 400 height 270
click at [334, 75] on div at bounding box center [200, 135] width 400 height 270
click at [312, 121] on div at bounding box center [200, 135] width 400 height 270
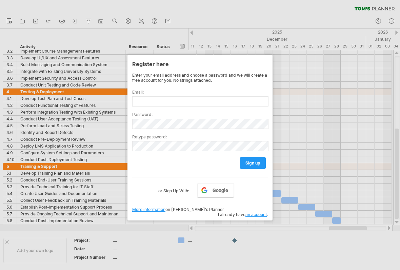
click at [300, 146] on div at bounding box center [200, 135] width 400 height 270
click at [343, 101] on div at bounding box center [200, 135] width 400 height 270
click at [43, 21] on div at bounding box center [200, 135] width 400 height 270
click at [48, 32] on div at bounding box center [200, 135] width 400 height 270
click at [36, 23] on div at bounding box center [200, 135] width 400 height 270
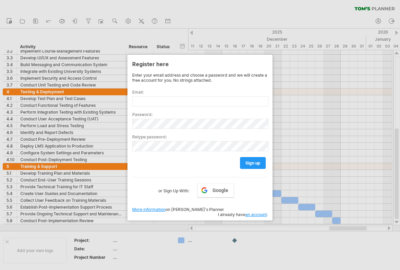
click at [358, 143] on div at bounding box center [200, 135] width 400 height 270
click at [297, 223] on div at bounding box center [200, 135] width 400 height 270
click at [306, 223] on div at bounding box center [200, 135] width 400 height 270
click at [295, 223] on div at bounding box center [200, 135] width 400 height 270
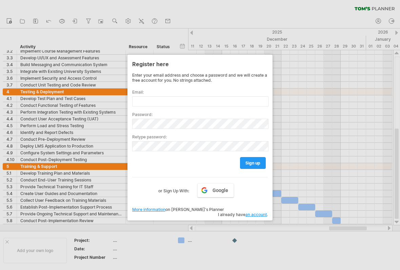
click at [325, 223] on div at bounding box center [200, 135] width 400 height 270
click at [323, 223] on div at bounding box center [200, 135] width 400 height 270
click at [311, 223] on div at bounding box center [200, 135] width 400 height 270
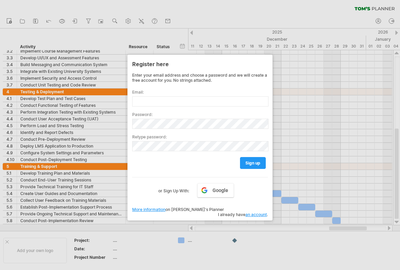
click at [10, 22] on div at bounding box center [200, 135] width 400 height 270
click at [300, 223] on div at bounding box center [200, 135] width 400 height 270
click at [301, 223] on div at bounding box center [200, 135] width 400 height 270
click at [304, 223] on div at bounding box center [200, 135] width 400 height 270
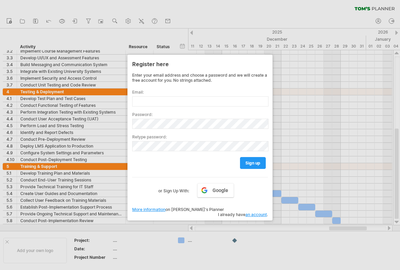
click at [126, 23] on div at bounding box center [200, 135] width 400 height 270
click at [129, 20] on div at bounding box center [200, 135] width 400 height 270
click at [128, 19] on div at bounding box center [200, 135] width 400 height 270
click at [127, 18] on div at bounding box center [200, 135] width 400 height 270
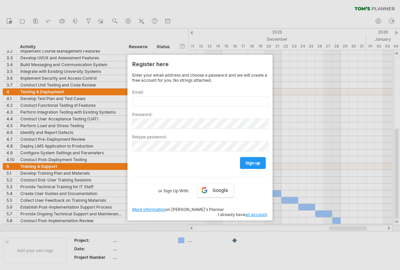
click at [127, 18] on div at bounding box center [200, 135] width 400 height 270
click at [129, 18] on div at bounding box center [200, 135] width 400 height 270
click at [220, 101] on input "text" at bounding box center [200, 101] width 136 height 10
click at [226, 99] on input "text" at bounding box center [200, 101] width 136 height 10
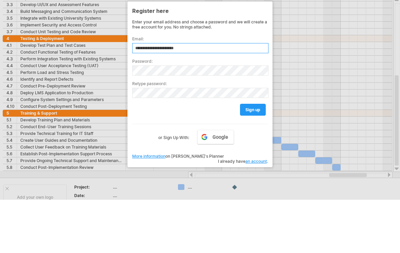
type input "**********"
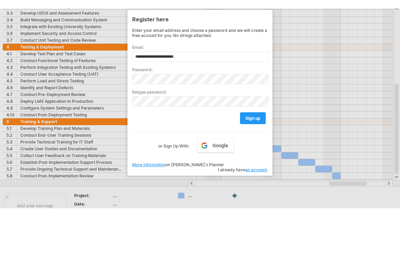
scroll to position [53, 0]
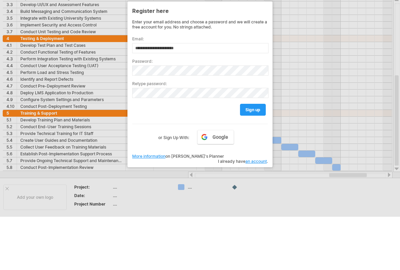
click at [256, 110] on span "sign up" at bounding box center [252, 109] width 15 height 5
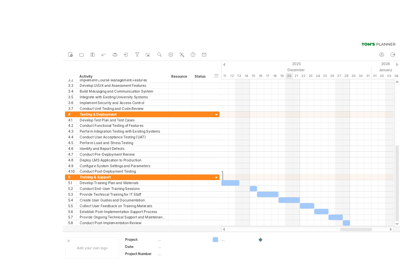
scroll to position [8, 0]
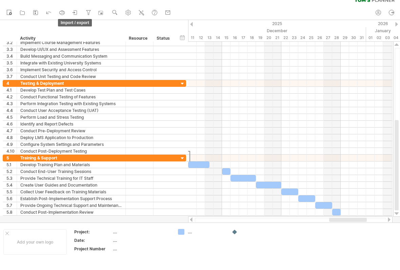
click at [76, 13] on icon at bounding box center [75, 12] width 7 height 7
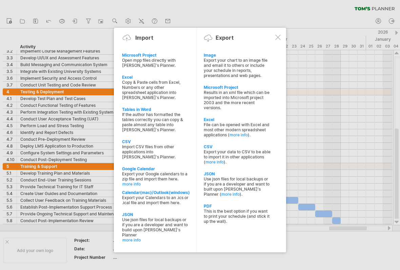
click at [256, 215] on div "This is the best option if you want to print your schedule (and stick it up the…" at bounding box center [237, 215] width 67 height 15
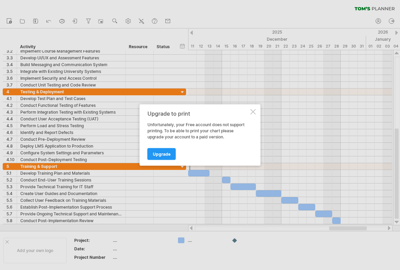
click at [163, 155] on span "Upgrade" at bounding box center [162, 153] width 18 height 5
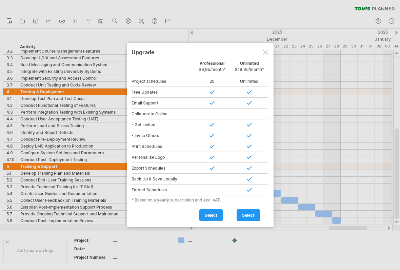
click at [263, 53] on div at bounding box center [264, 51] width 5 height 5
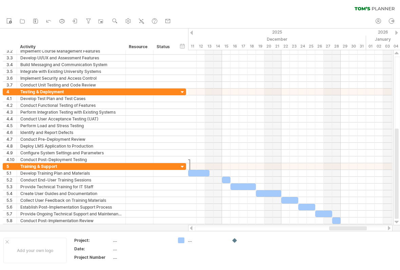
click at [75, 20] on icon at bounding box center [73, 21] width 2 height 2
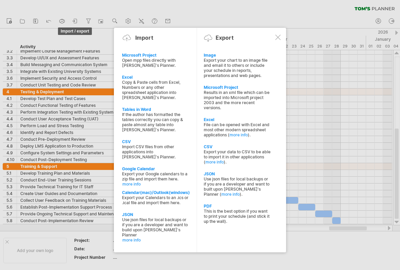
click at [240, 214] on div "This is the best option if you want to print your schedule (and stick it up the…" at bounding box center [237, 215] width 67 height 15
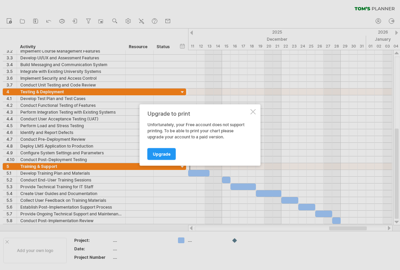
click at [252, 112] on div at bounding box center [252, 111] width 5 height 5
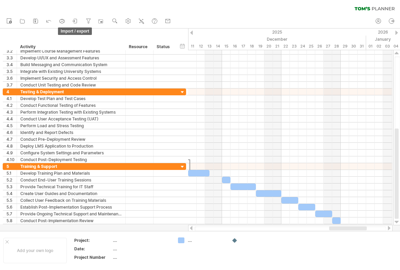
click at [75, 18] on icon at bounding box center [75, 21] width 7 height 7
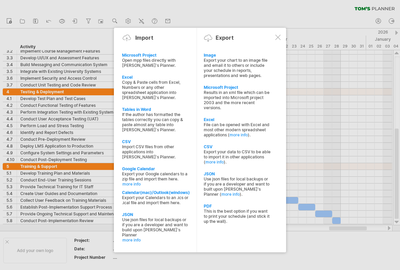
click at [264, 127] on div "File can be opened with Excel and most other modern spreadsheet applications ( …" at bounding box center [237, 129] width 67 height 15
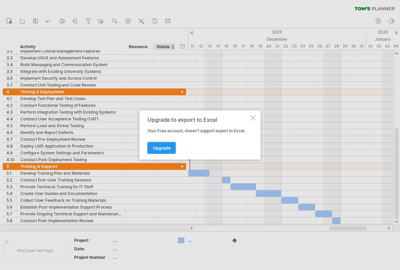
click at [157, 146] on span "Upgrade" at bounding box center [162, 147] width 18 height 5
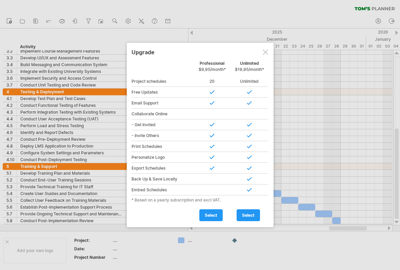
click at [265, 54] on div at bounding box center [264, 51] width 5 height 5
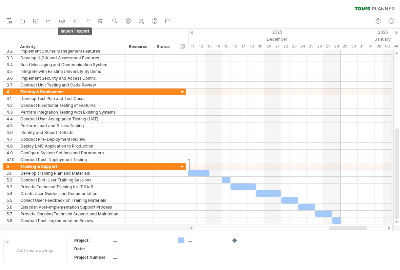
click at [77, 18] on icon at bounding box center [75, 21] width 7 height 7
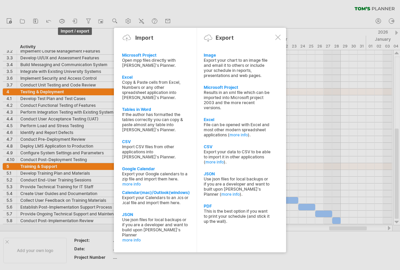
click at [171, 89] on div "Copy & Paste cells from Excel, Numbers or any other spreadsheet application int…" at bounding box center [155, 90] width 67 height 20
type textarea "**********"
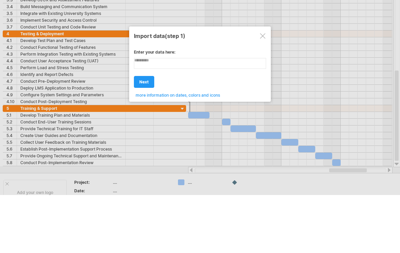
type textarea "**********"
click at [146, 137] on span "next" at bounding box center [143, 139] width 9 height 5
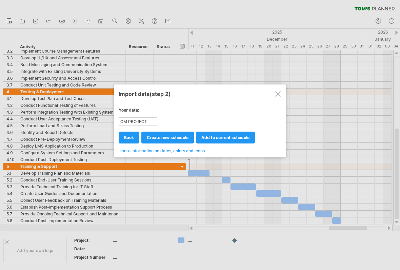
click at [280, 94] on div at bounding box center [277, 93] width 5 height 5
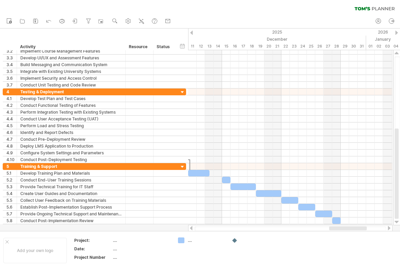
click at [75, 18] on icon at bounding box center [75, 21] width 7 height 7
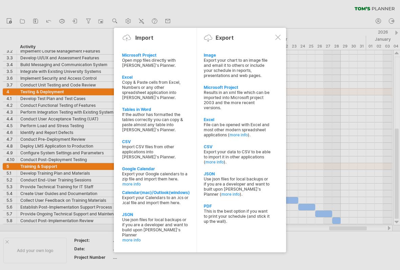
click at [262, 128] on div "File can be opened with Excel and most other modern spreadsheet applications ( …" at bounding box center [237, 129] width 67 height 15
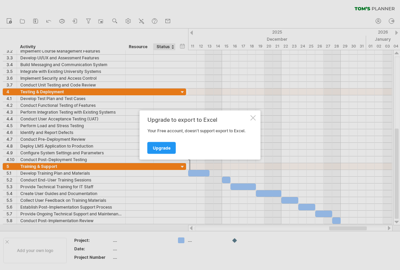
click at [163, 149] on span "Upgrade" at bounding box center [162, 147] width 18 height 5
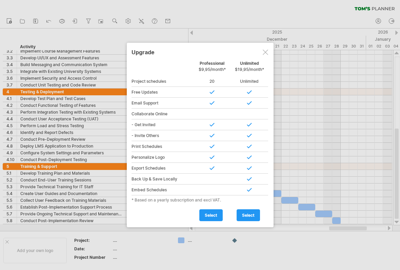
click at [266, 54] on div at bounding box center [264, 51] width 5 height 5
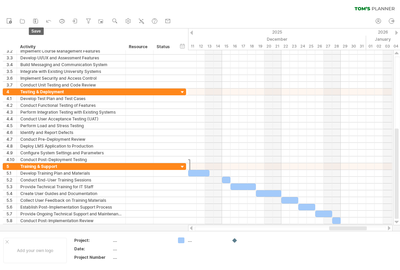
click at [37, 21] on icon at bounding box center [35, 21] width 7 height 7
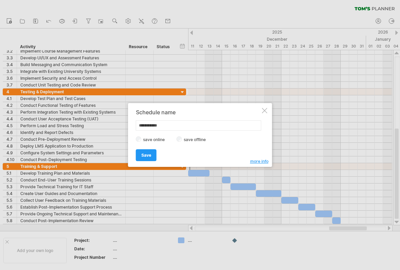
click at [266, 109] on div at bounding box center [264, 110] width 5 height 5
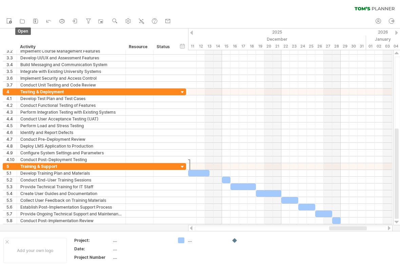
click at [22, 22] on icon at bounding box center [22, 21] width 7 height 7
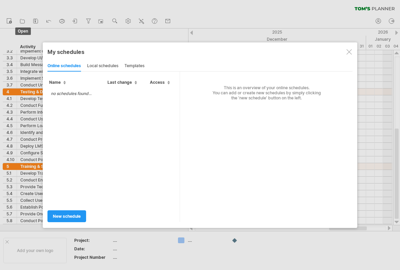
click at [350, 49] on div at bounding box center [348, 51] width 5 height 5
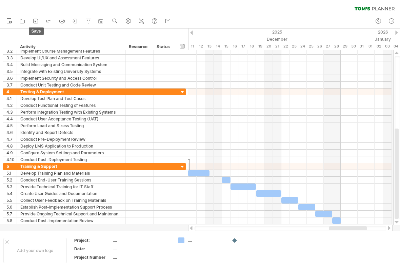
click at [40, 21] on link "save" at bounding box center [36, 21] width 10 height 9
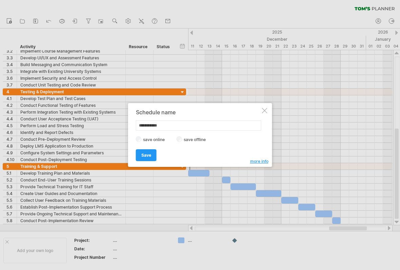
click at [264, 111] on div at bounding box center [264, 110] width 5 height 5
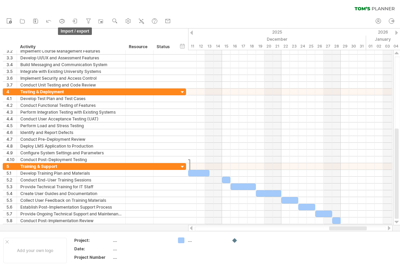
click at [75, 21] on icon at bounding box center [73, 21] width 2 height 2
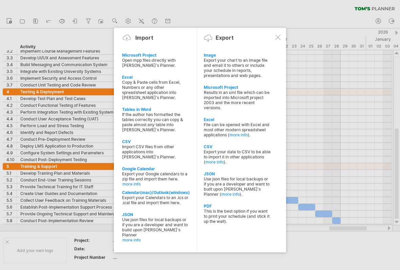
click at [278, 39] on div at bounding box center [277, 37] width 5 height 5
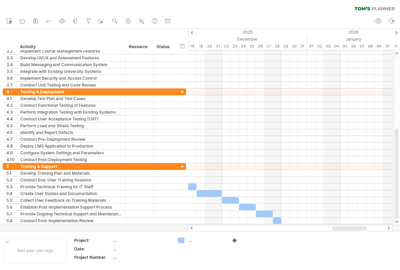
click at [376, 23] on icon at bounding box center [378, 21] width 7 height 7
type input "**********"
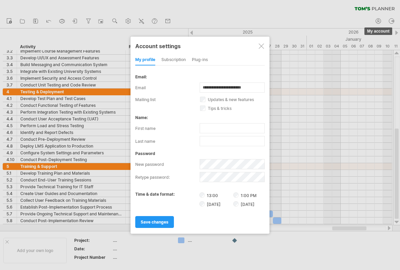
click at [263, 46] on div at bounding box center [260, 45] width 5 height 5
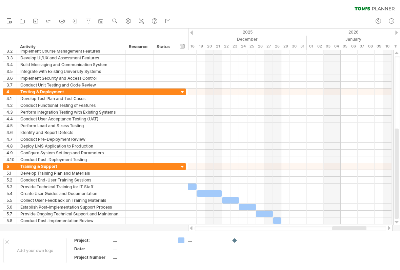
click at [389, 22] on icon at bounding box center [391, 21] width 7 height 7
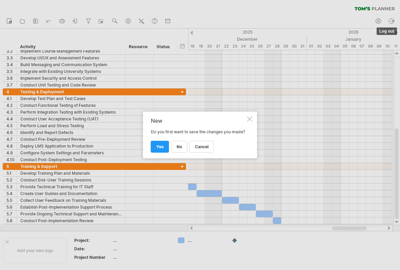
click at [249, 116] on div at bounding box center [249, 118] width 5 height 5
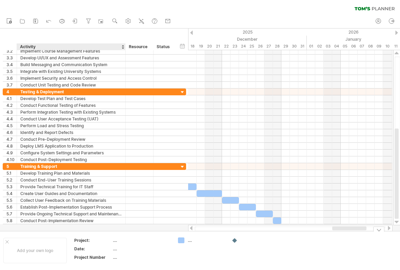
click at [115, 223] on div "...." at bounding box center [141, 240] width 57 height 6
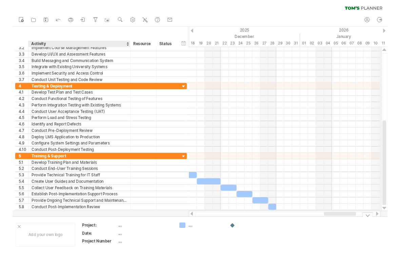
scroll to position [50, 0]
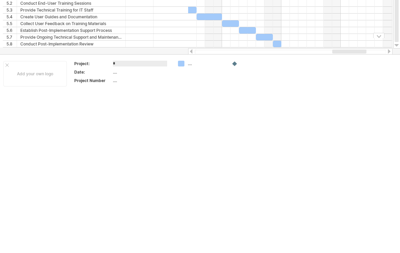
click at [293, 106] on html "progress(100%) Trying to reach [DOMAIN_NAME] Connected again... 0% clear filter…" at bounding box center [200, 85] width 400 height 271
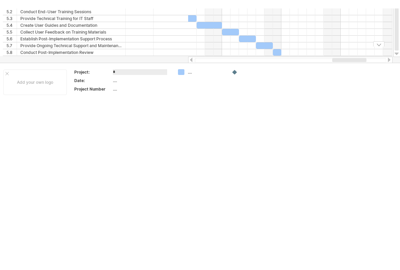
scroll to position [0, 0]
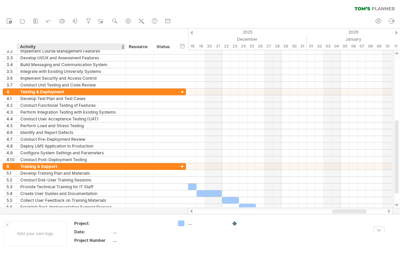
click at [112, 223] on th "Project:" at bounding box center [93, 224] width 38 height 8
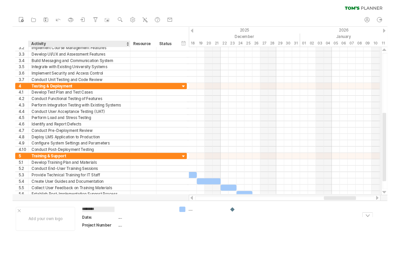
scroll to position [34, 0]
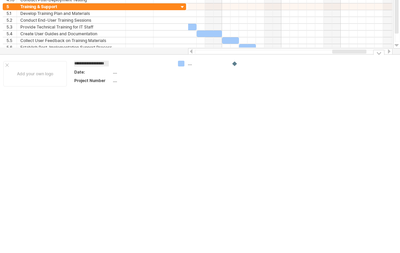
type input "**********"
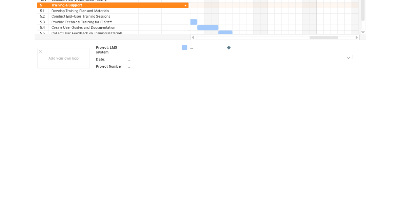
scroll to position [0, 0]
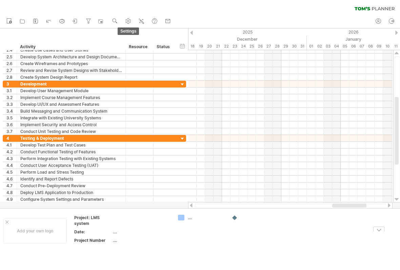
click at [130, 19] on use at bounding box center [128, 21] width 7 height 7
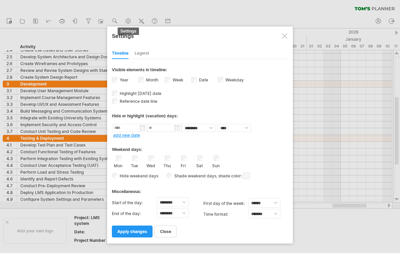
click at [287, 34] on div at bounding box center [284, 35] width 5 height 5
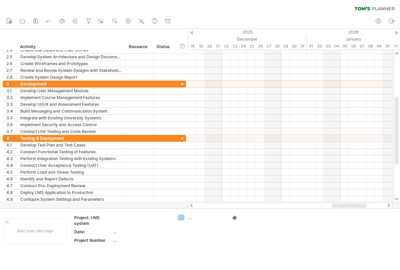
click at [167, 20] on use at bounding box center [167, 21] width 7 height 7
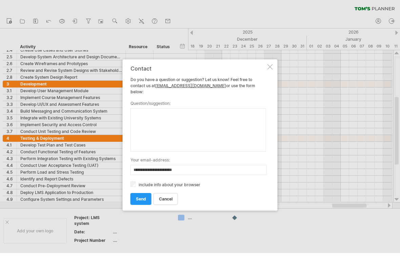
click at [268, 69] on div at bounding box center [269, 66] width 5 height 5
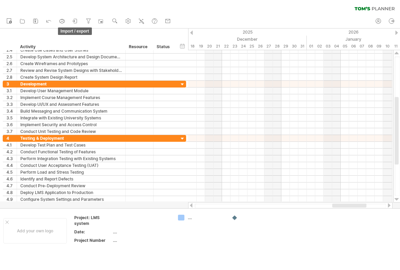
click at [77, 21] on icon at bounding box center [75, 21] width 7 height 7
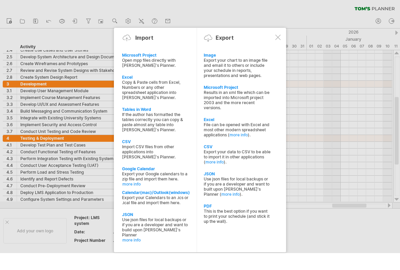
click at [255, 65] on div "Export your chart to an image file and email it to others or include your sched…" at bounding box center [237, 68] width 67 height 20
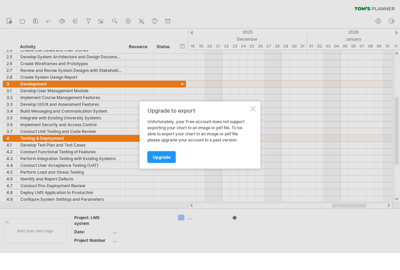
click at [253, 111] on div at bounding box center [252, 108] width 5 height 5
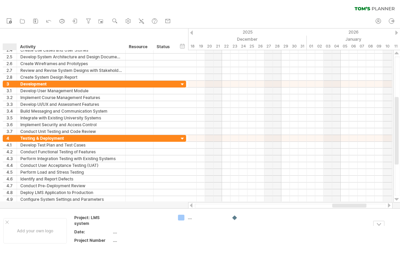
click at [6, 222] on div at bounding box center [6, 221] width 3 height 3
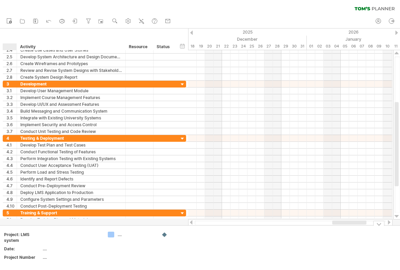
click at [8, 223] on div at bounding box center [200, 126] width 400 height 196
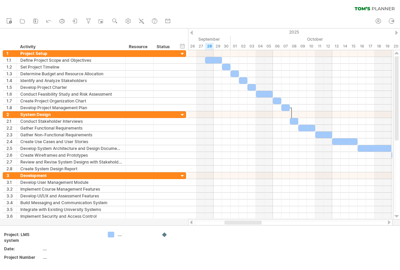
click at [270, 10] on div "clear filter reapply filter" at bounding box center [200, 7] width 400 height 14
click at [0, 0] on div at bounding box center [0, 0] width 0 height 0
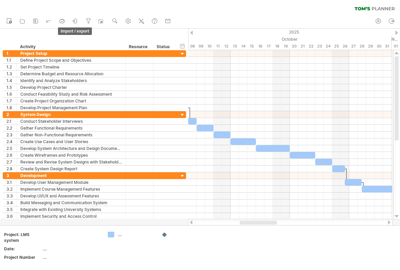
click at [78, 24] on icon at bounding box center [75, 21] width 7 height 7
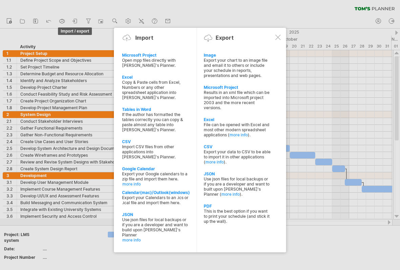
click at [212, 63] on div "Export your chart to an image file and email it to others or include your sched…" at bounding box center [237, 68] width 67 height 20
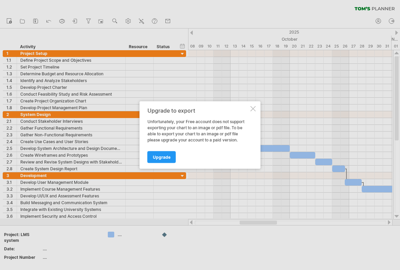
click at [251, 109] on div at bounding box center [252, 108] width 5 height 5
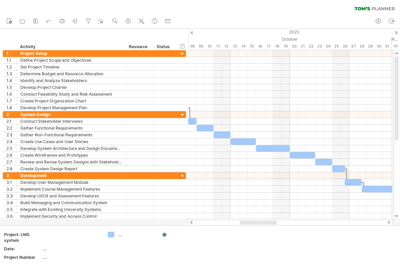
click at [75, 23] on icon at bounding box center [75, 21] width 7 height 7
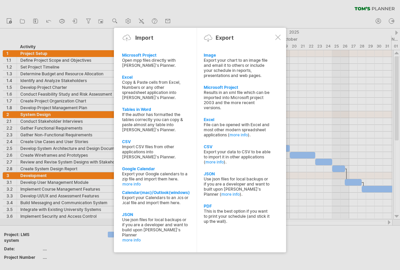
click at [214, 208] on div "PDF" at bounding box center [237, 205] width 67 height 5
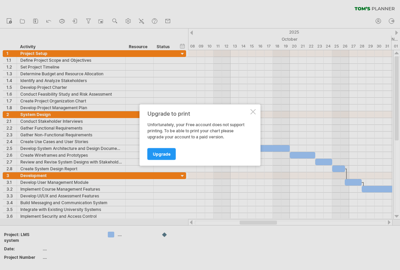
click at [255, 112] on div at bounding box center [252, 111] width 5 height 5
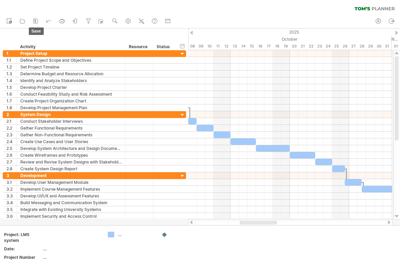
click at [38, 19] on icon at bounding box center [35, 21] width 7 height 7
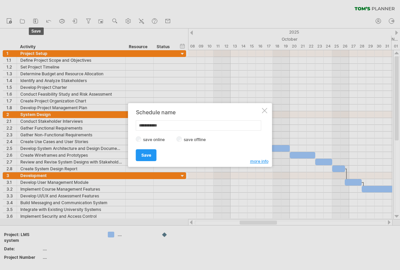
click at [186, 139] on label "save offline" at bounding box center [196, 139] width 29 height 5
click at [147, 156] on span "Save" at bounding box center [146, 154] width 10 height 5
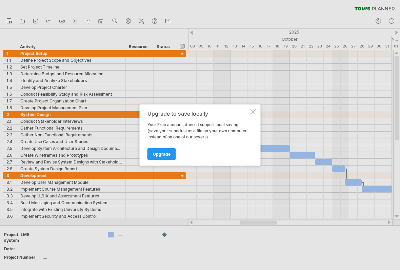
click at [164, 153] on span "Upgrade" at bounding box center [162, 153] width 18 height 5
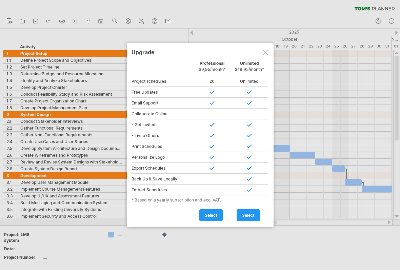
click at [266, 52] on div at bounding box center [264, 51] width 5 height 5
